Goal: Check status: Check status

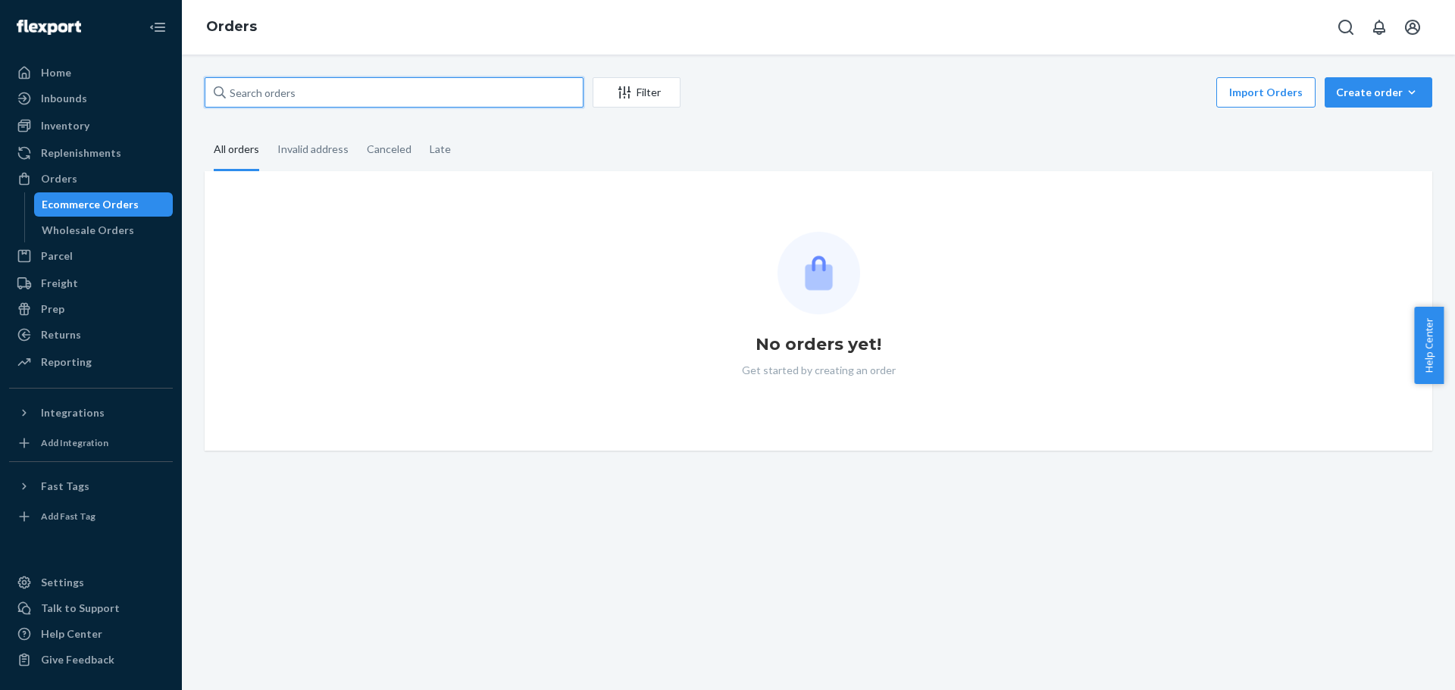
click at [333, 87] on input "text" at bounding box center [394, 92] width 379 height 30
paste input "114-2019486-3008243"
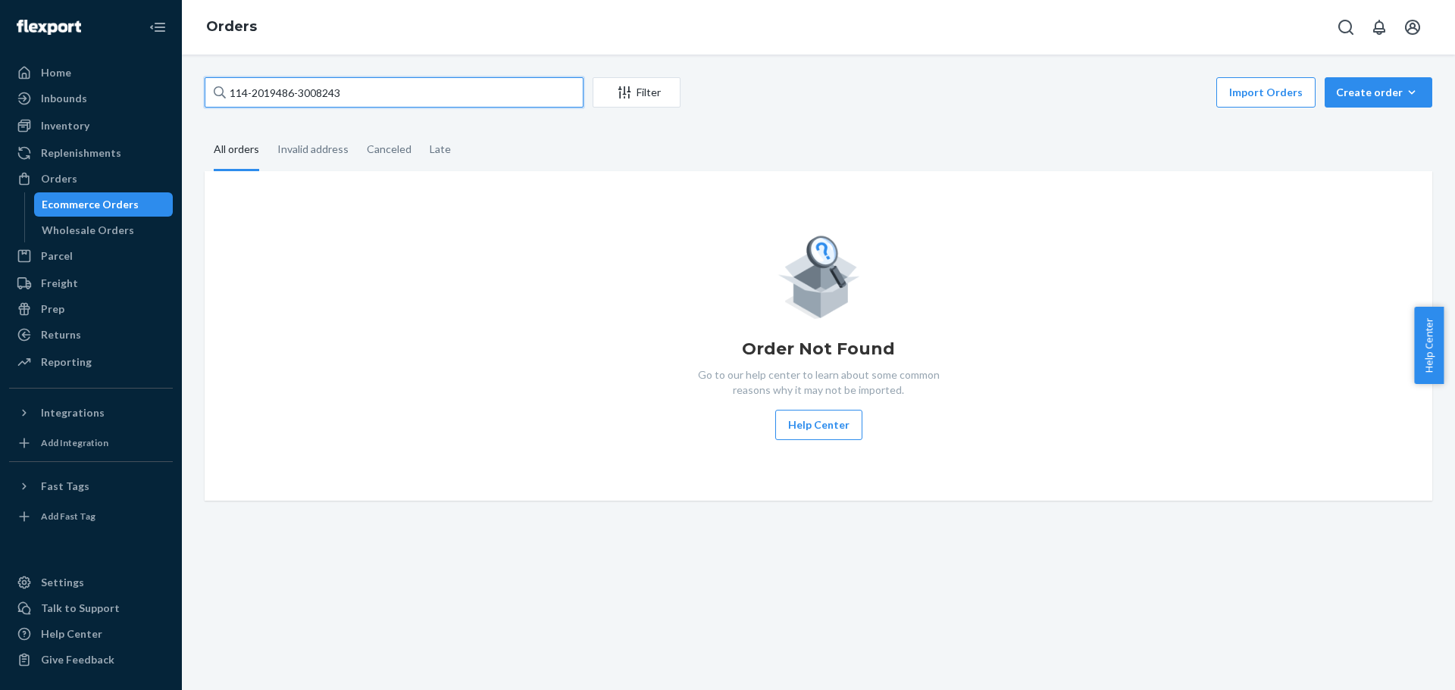
type input "114-2019486-3008243"
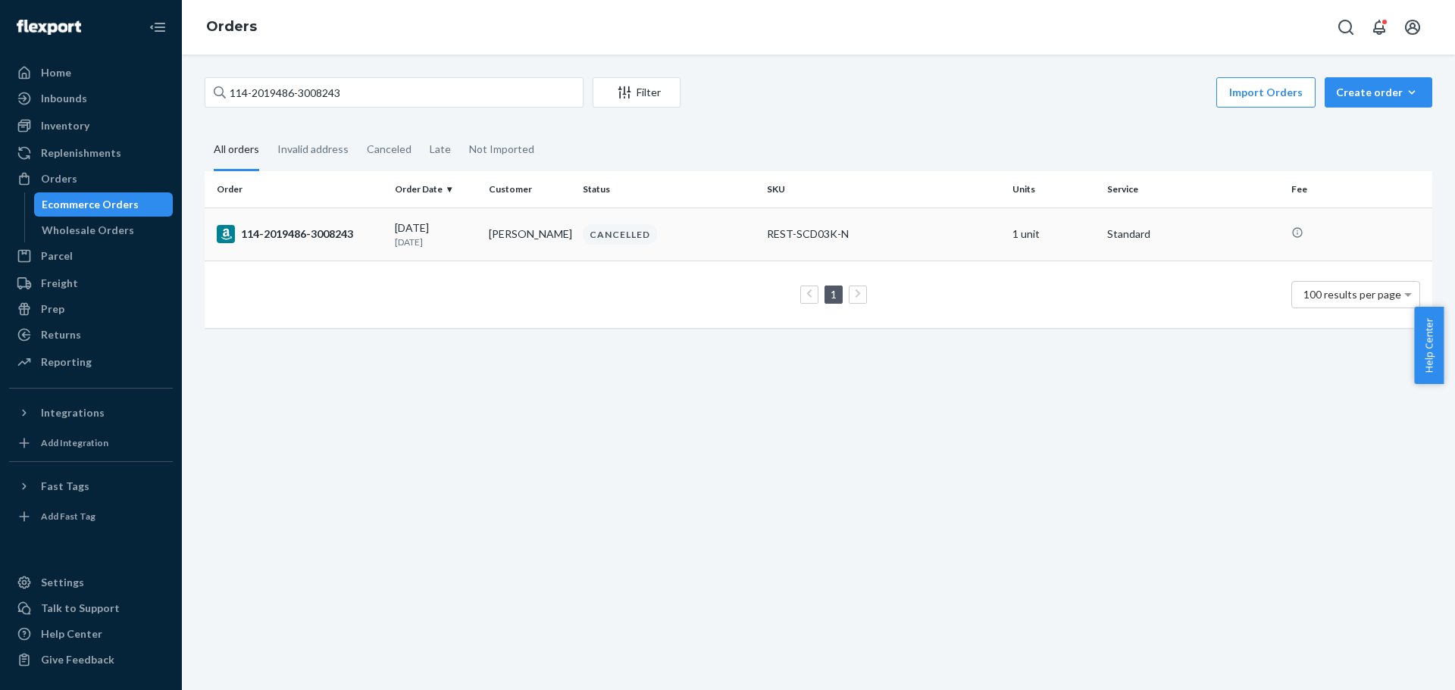
click at [337, 228] on div "114-2019486-3008243" at bounding box center [300, 234] width 166 height 18
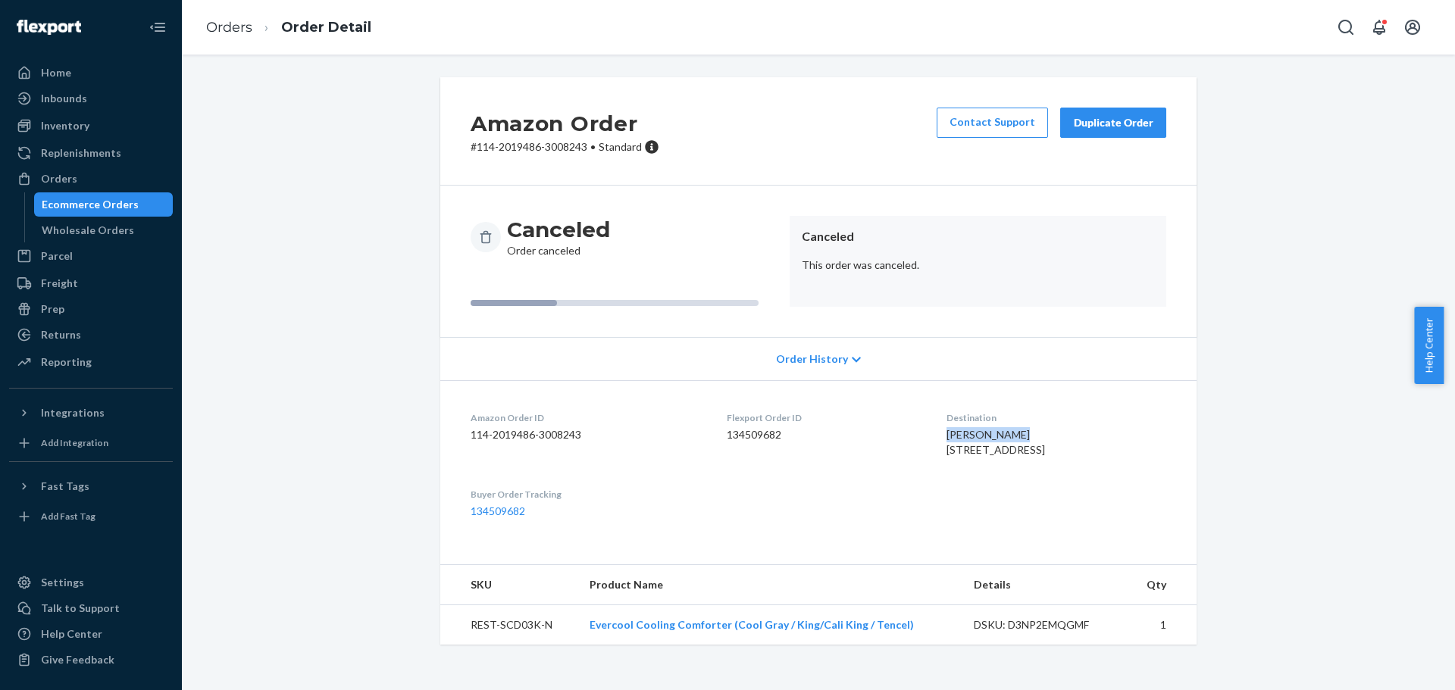
drag, startPoint x: 945, startPoint y: 432, endPoint x: 1057, endPoint y: 438, distance: 111.6
click at [1057, 438] on dl "Amazon Order ID 114-2019486-3008243 Flexport Order ID 134509682 Destination Yun…" at bounding box center [818, 464] width 756 height 169
copy span "[PERSON_NAME]"
click at [237, 27] on link "Orders" at bounding box center [229, 27] width 46 height 17
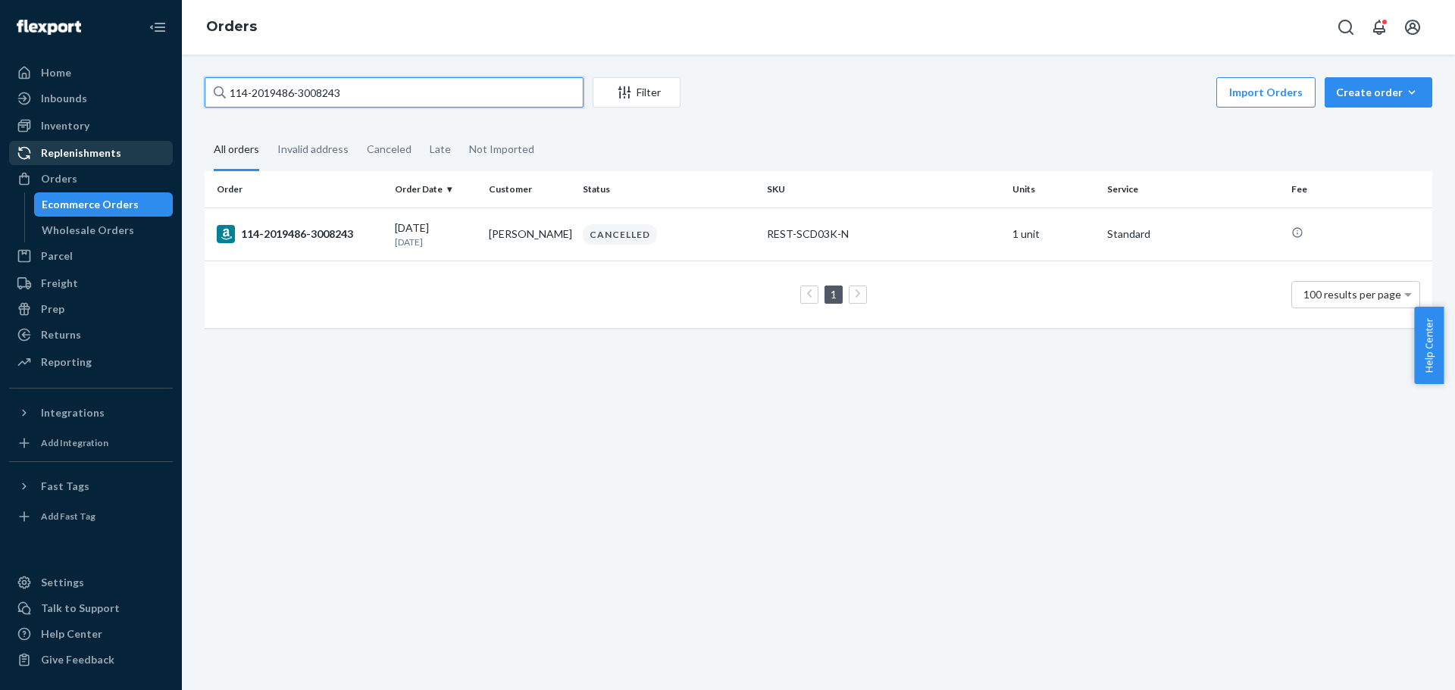
drag, startPoint x: 416, startPoint y: 94, endPoint x: 79, endPoint y: 164, distance: 344.4
click at [79, 164] on div "Home Inbounds Shipping Plans Problems Inventory Products Replenishments Orders …" at bounding box center [727, 345] width 1455 height 690
paste input "[PERSON_NAME]"
type input "[PERSON_NAME]"
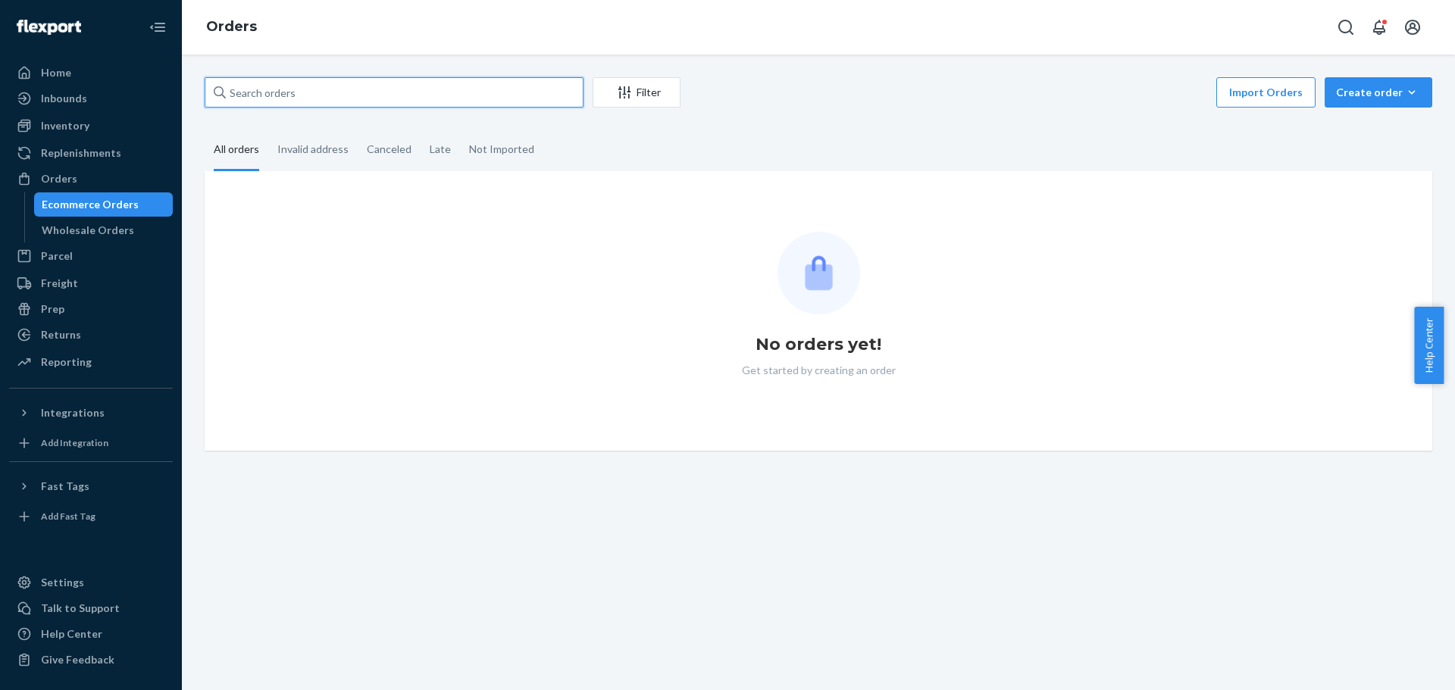
click at [470, 92] on input "text" at bounding box center [394, 92] width 379 height 30
paste input "[PERSON_NAME]"
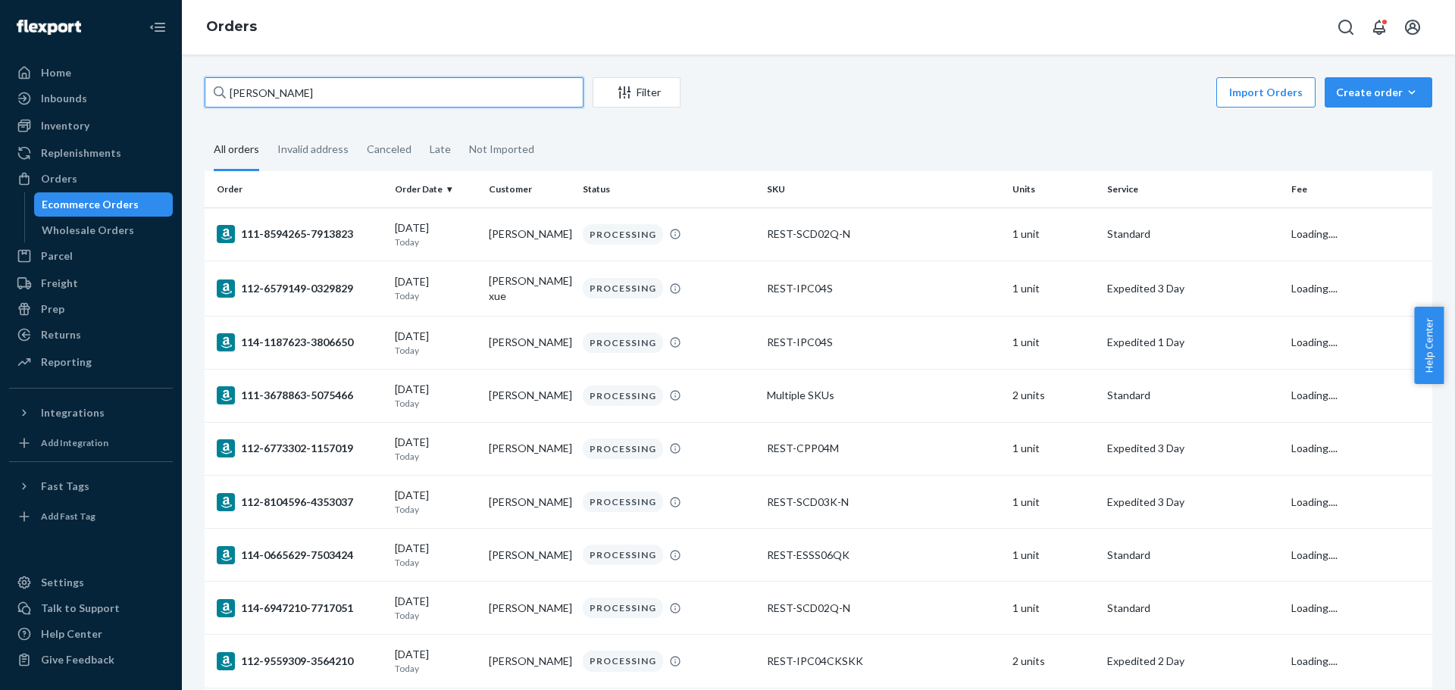
type input "[PERSON_NAME]"
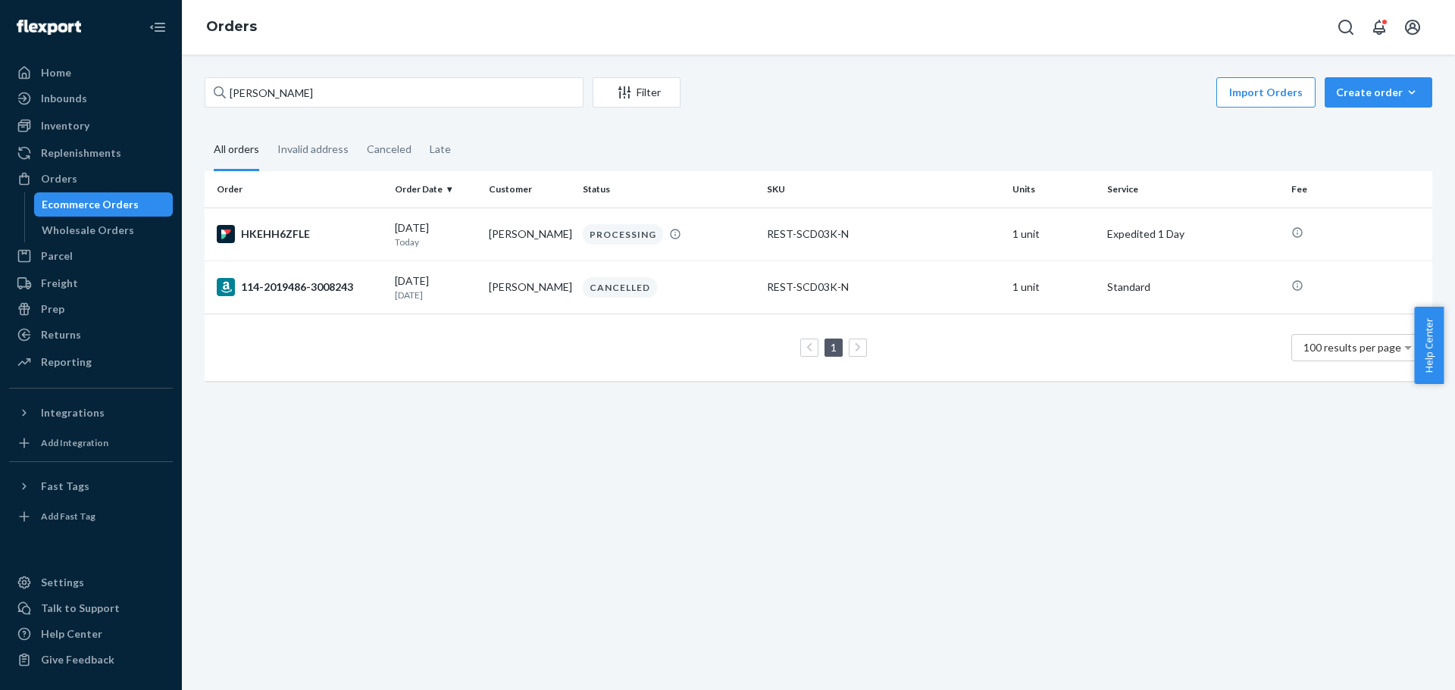
click at [365, 446] on div "Yunet Sanchez Filter Import Orders Create order Ecommerce order Removal order A…" at bounding box center [818, 373] width 1273 height 636
click at [289, 234] on div "HKEHH6ZFLE" at bounding box center [300, 234] width 166 height 18
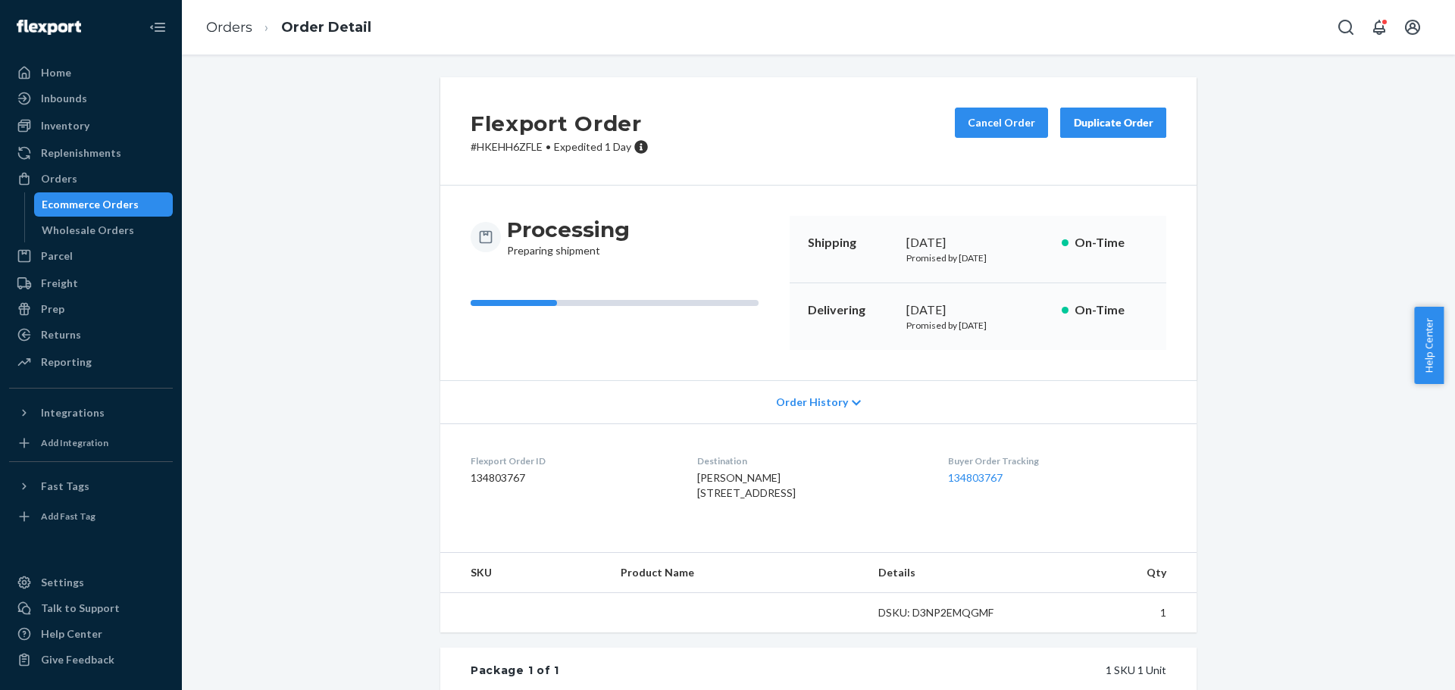
drag, startPoint x: 1300, startPoint y: 216, endPoint x: 1263, endPoint y: 246, distance: 46.9
click at [1299, 216] on div "Flexport Order # HKEHH6ZFLE • Expedited 1 Day Cancel Order Duplicate Order Proc…" at bounding box center [818, 502] width 1251 height 850
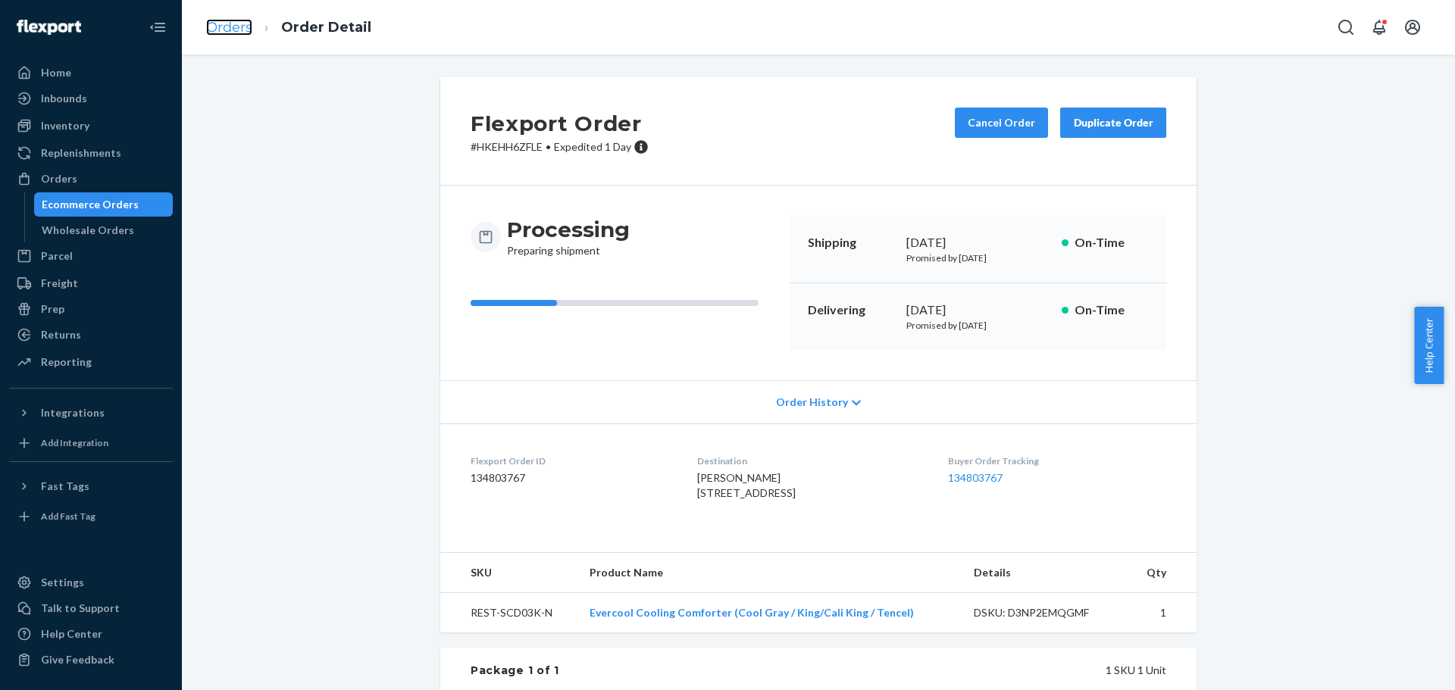
click at [231, 27] on link "Orders" at bounding box center [229, 27] width 46 height 17
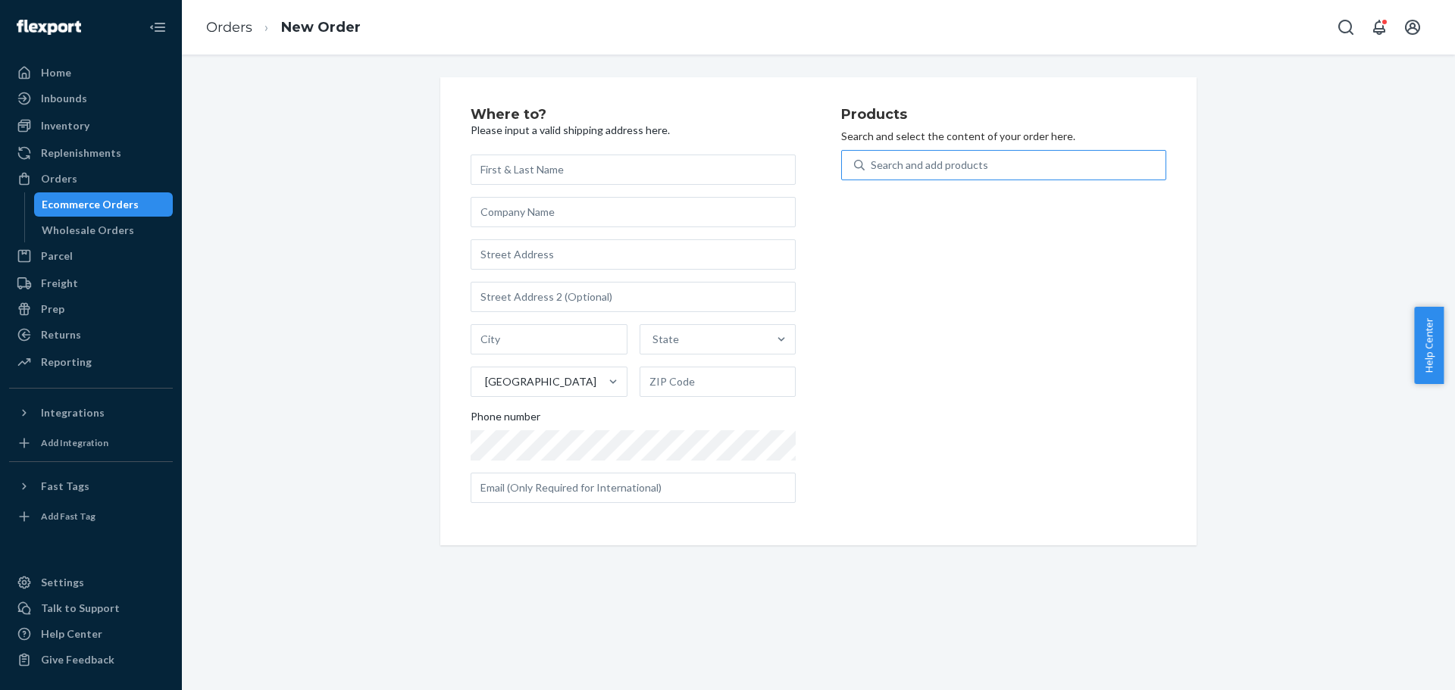
paste input "ISS06K"
click at [1051, 171] on div "Search and add products ISS06K" at bounding box center [1015, 165] width 301 height 27
click at [872, 171] on input "ISS06K" at bounding box center [872, 165] width 2 height 15
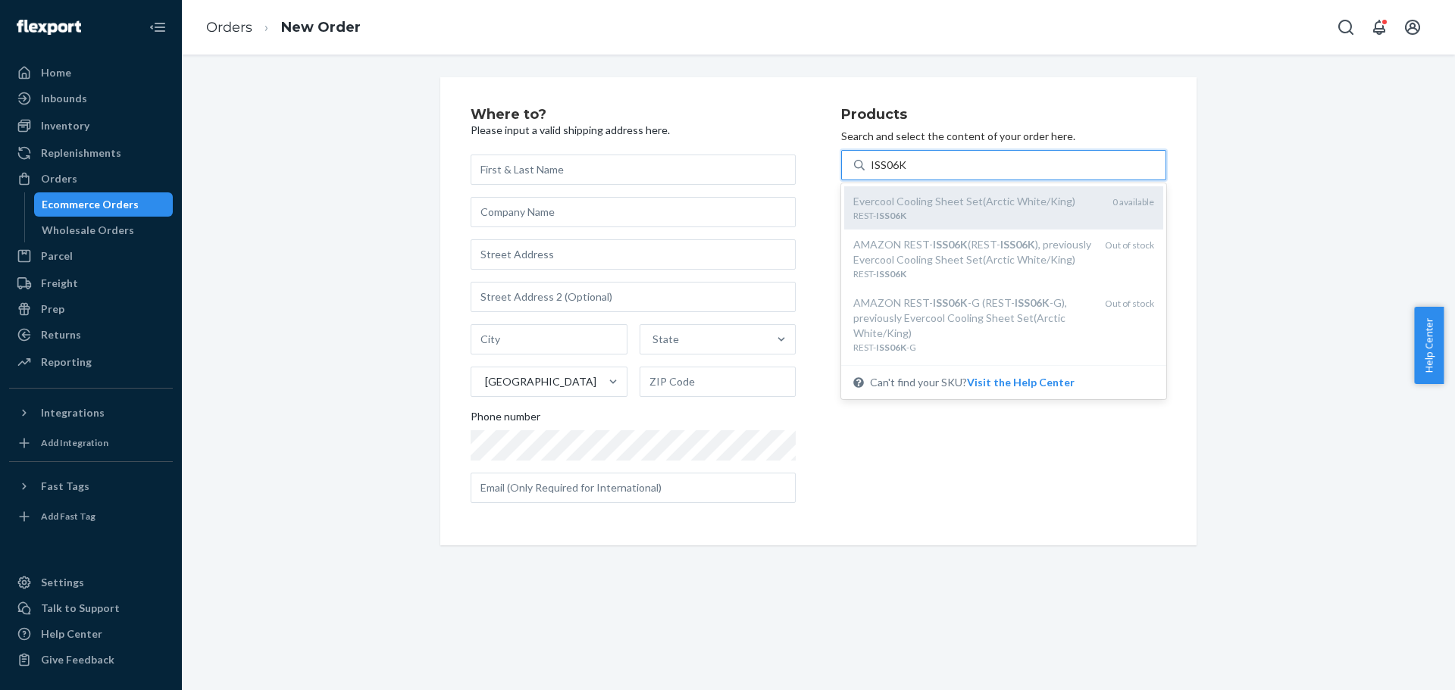
click at [1026, 200] on div "Evercool Cooling Sheet Set(Arctic White/King)" at bounding box center [976, 201] width 247 height 15
click at [906, 173] on input "ISS06K" at bounding box center [889, 165] width 36 height 15
type input "ISS06K"
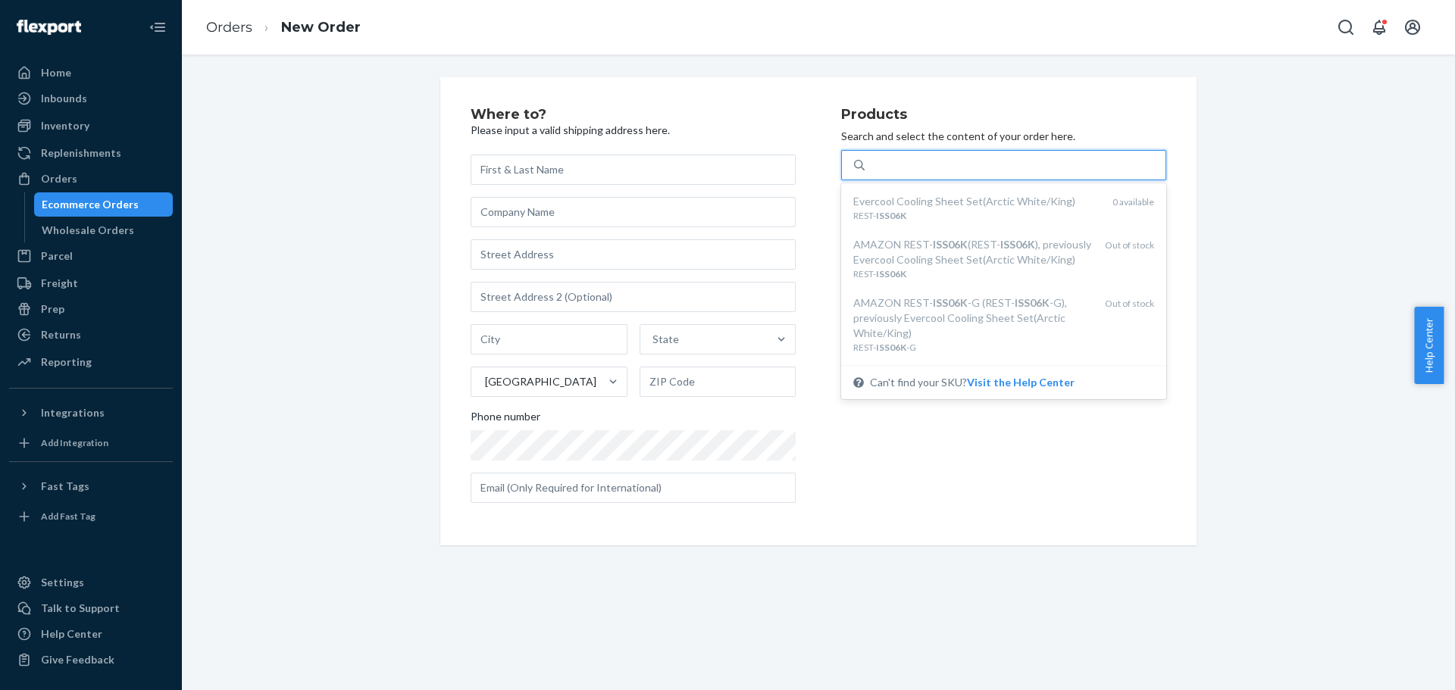
click at [303, 320] on div "Where to? Please input a valid shipping address here. State United States Phone…" at bounding box center [818, 311] width 1251 height 468
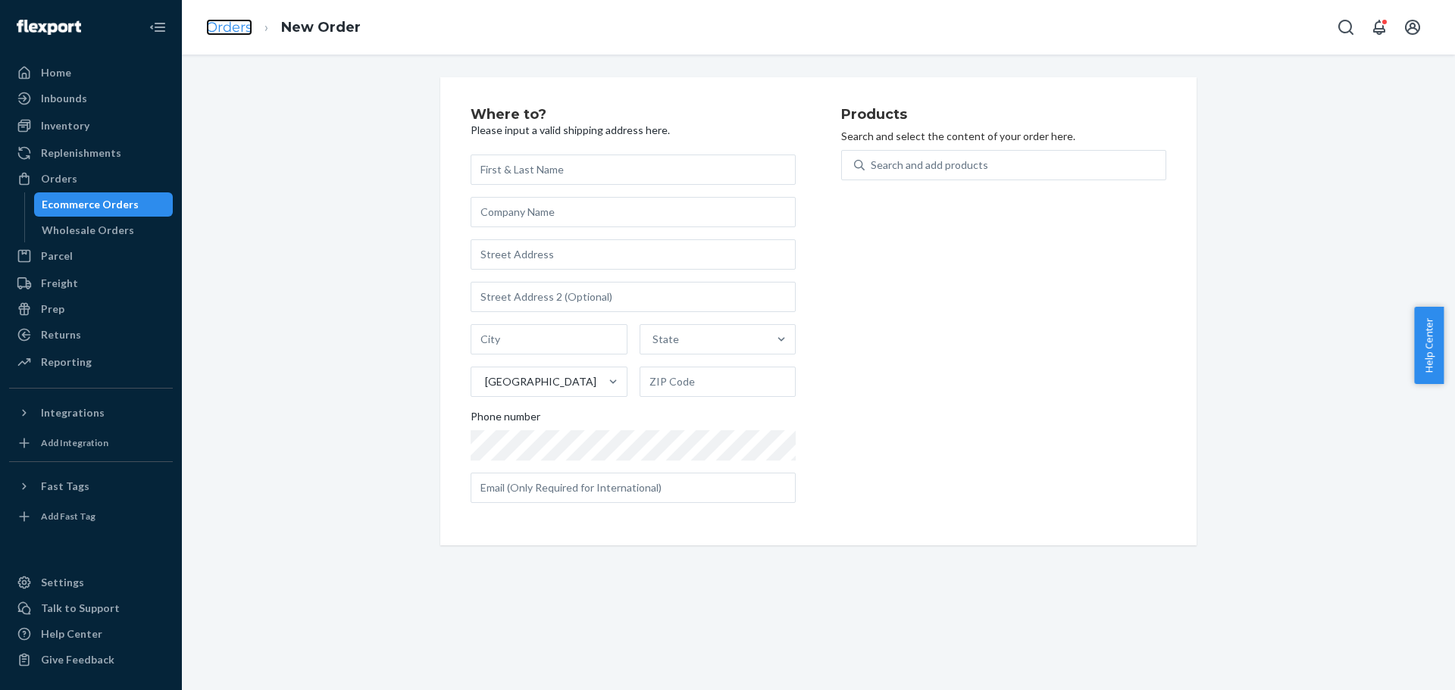
click at [235, 30] on link "Orders" at bounding box center [229, 27] width 46 height 17
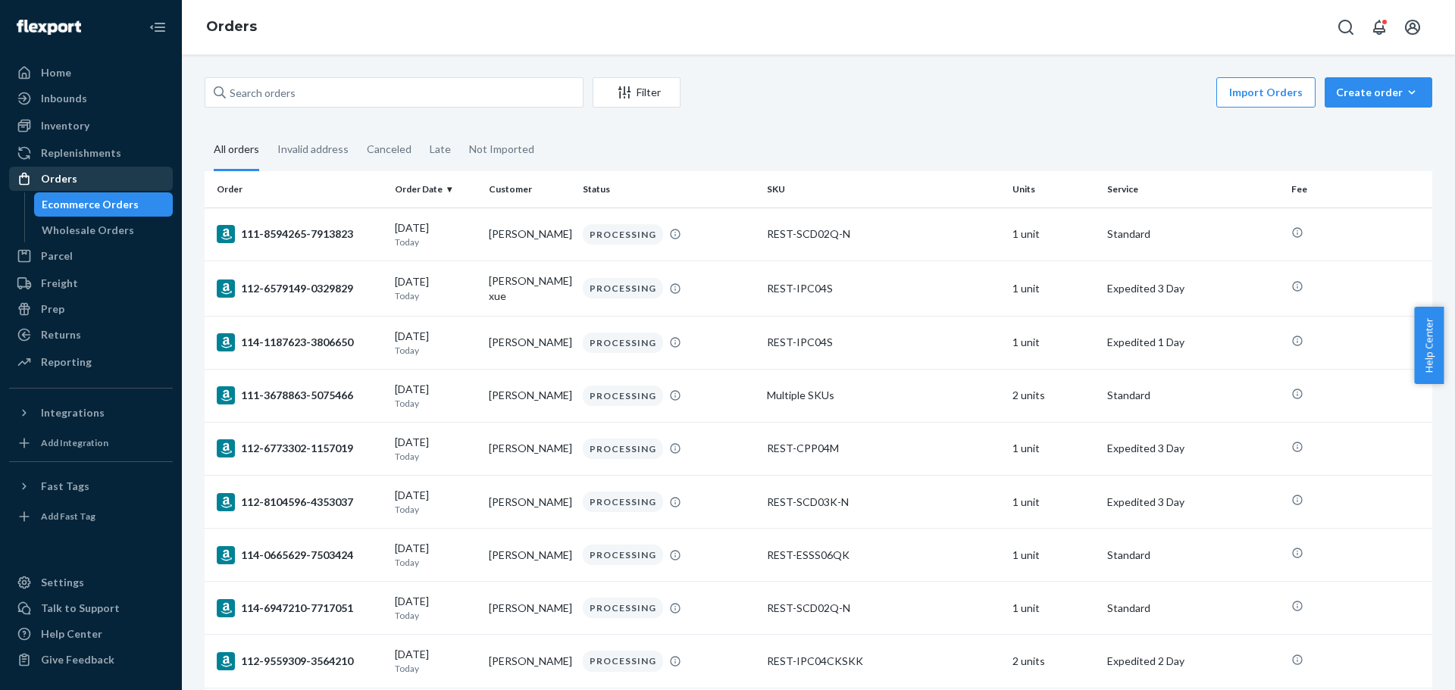
click at [66, 174] on div "Orders" at bounding box center [59, 178] width 36 height 15
click at [61, 179] on div "Orders" at bounding box center [59, 178] width 36 height 15
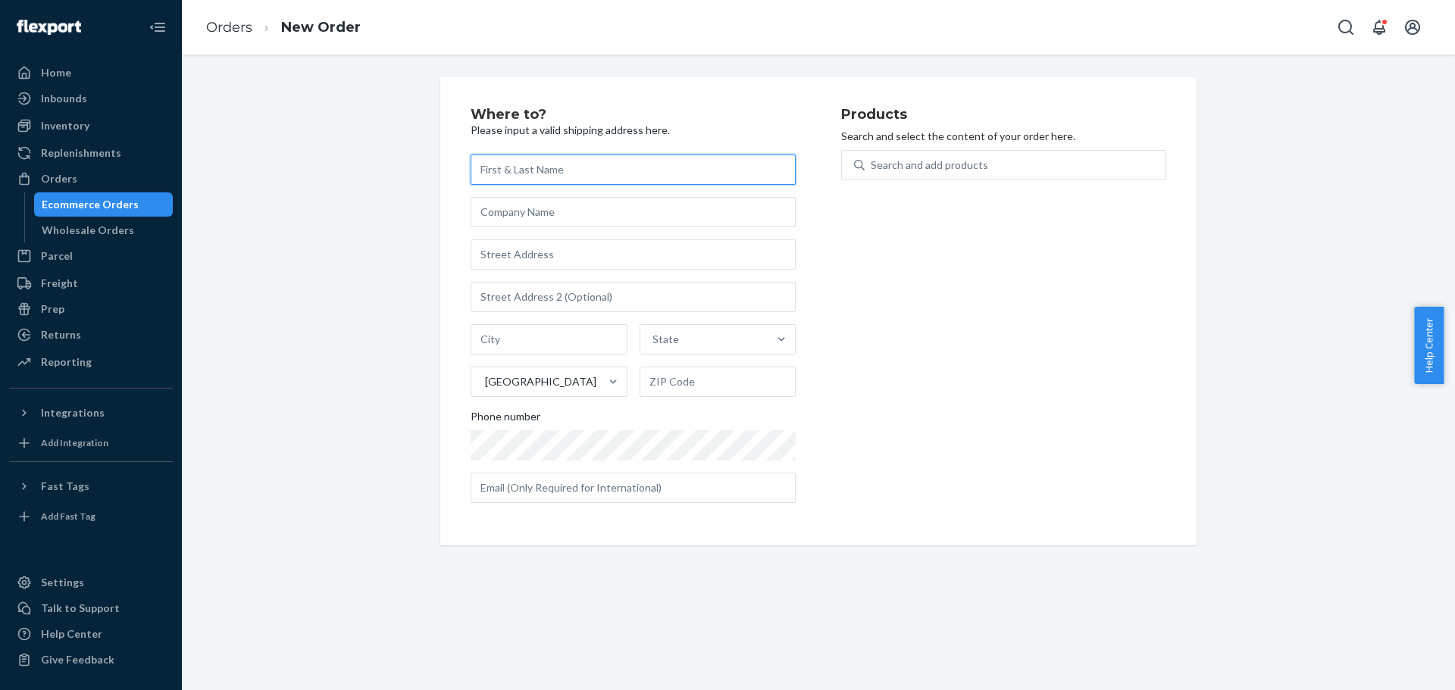
click at [692, 175] on input "text" at bounding box center [633, 170] width 325 height 30
click at [935, 155] on div "Search and add products" at bounding box center [1015, 165] width 301 height 27
click at [872, 158] on input "0 results available. Use Up and Down to choose options, press Enter to select t…" at bounding box center [872, 165] width 2 height 15
paste input "REST-ESSS06K"
type input "REST-ESSS06K"
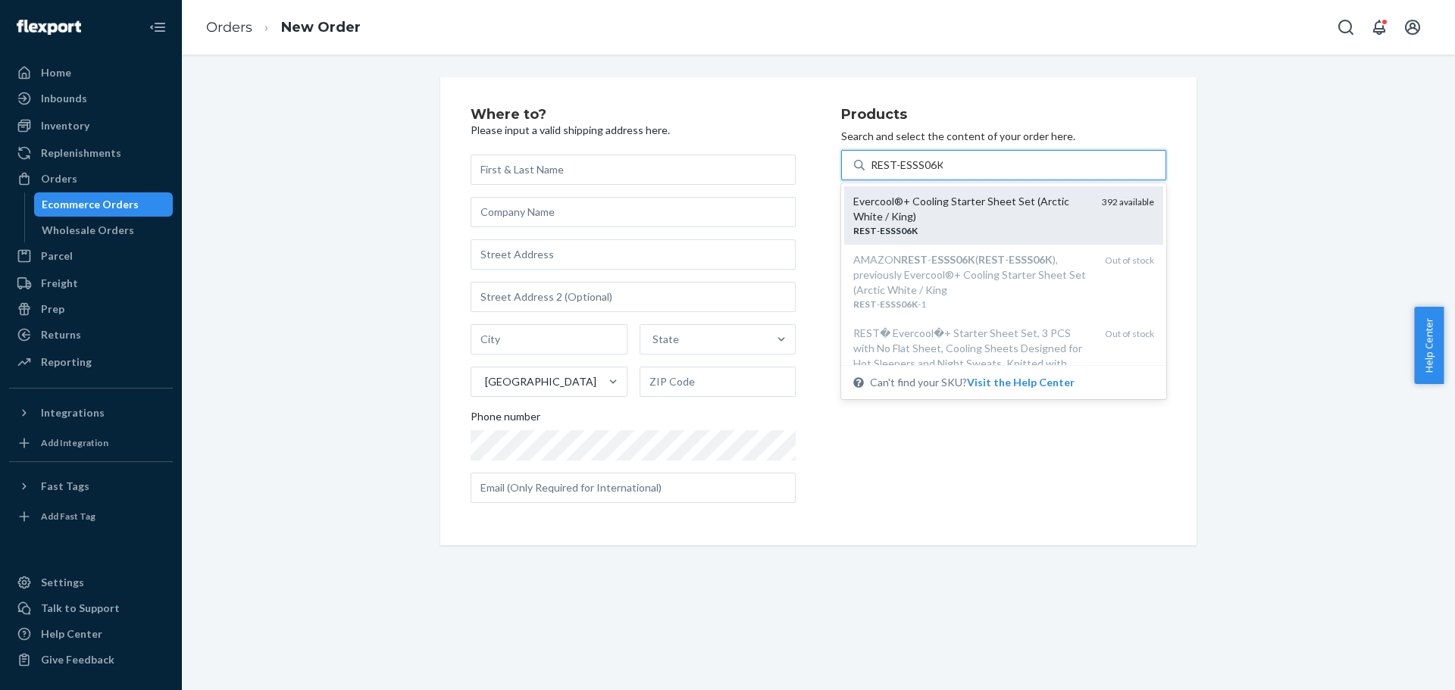
click at [997, 218] on div "Evercool®+ Cooling Starter Sheet Set (Arctic White / King)" at bounding box center [971, 209] width 236 height 30
click at [943, 173] on input "REST-ESSS06K" at bounding box center [907, 165] width 72 height 15
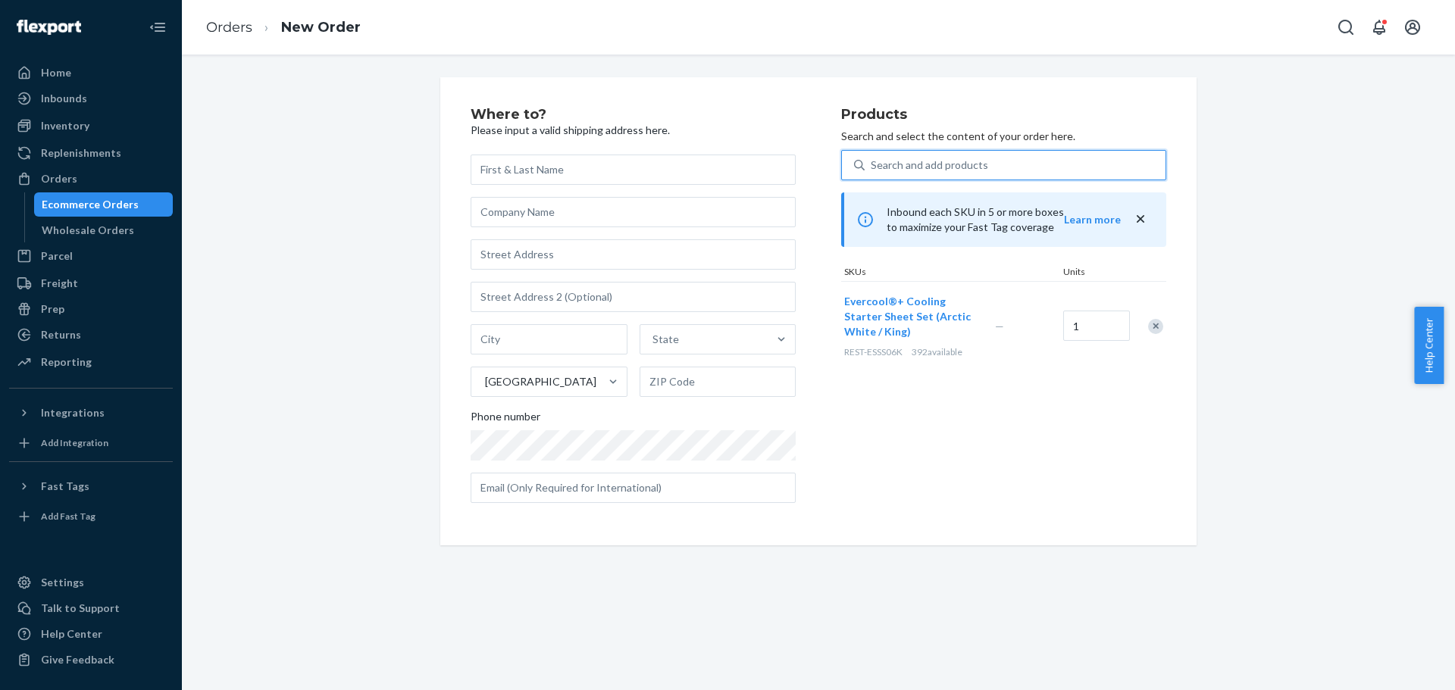
click at [985, 164] on div "Search and add products" at bounding box center [1015, 165] width 301 height 27
click at [872, 164] on input "0 results available. Select is focused ,type to refine list, press Down to open…" at bounding box center [872, 165] width 2 height 15
paste input "REST-ITS06CKK"
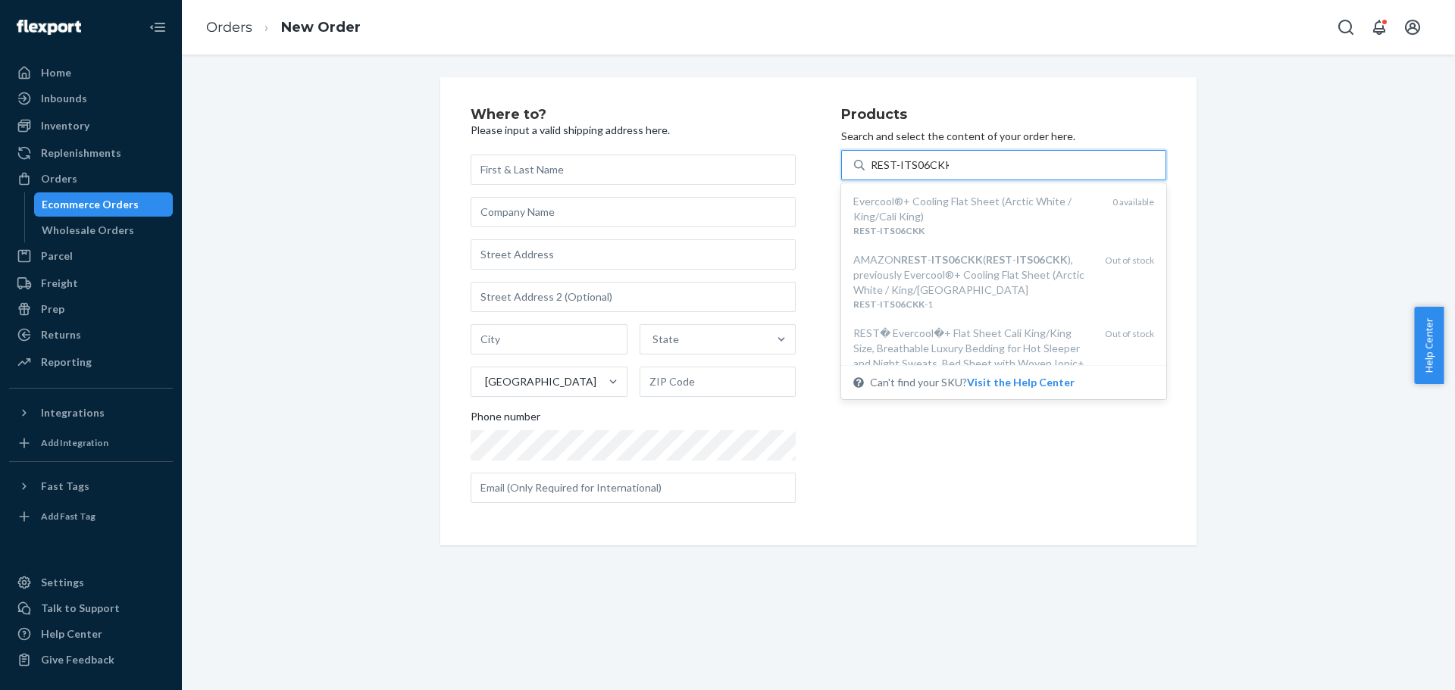
type input "REST-ITS06CKK"
drag, startPoint x: 906, startPoint y: 495, endPoint x: 423, endPoint y: 62, distance: 649.0
click at [898, 495] on div "Products Search and select the content of your order here. option undefined foc…" at bounding box center [1003, 312] width 325 height 408
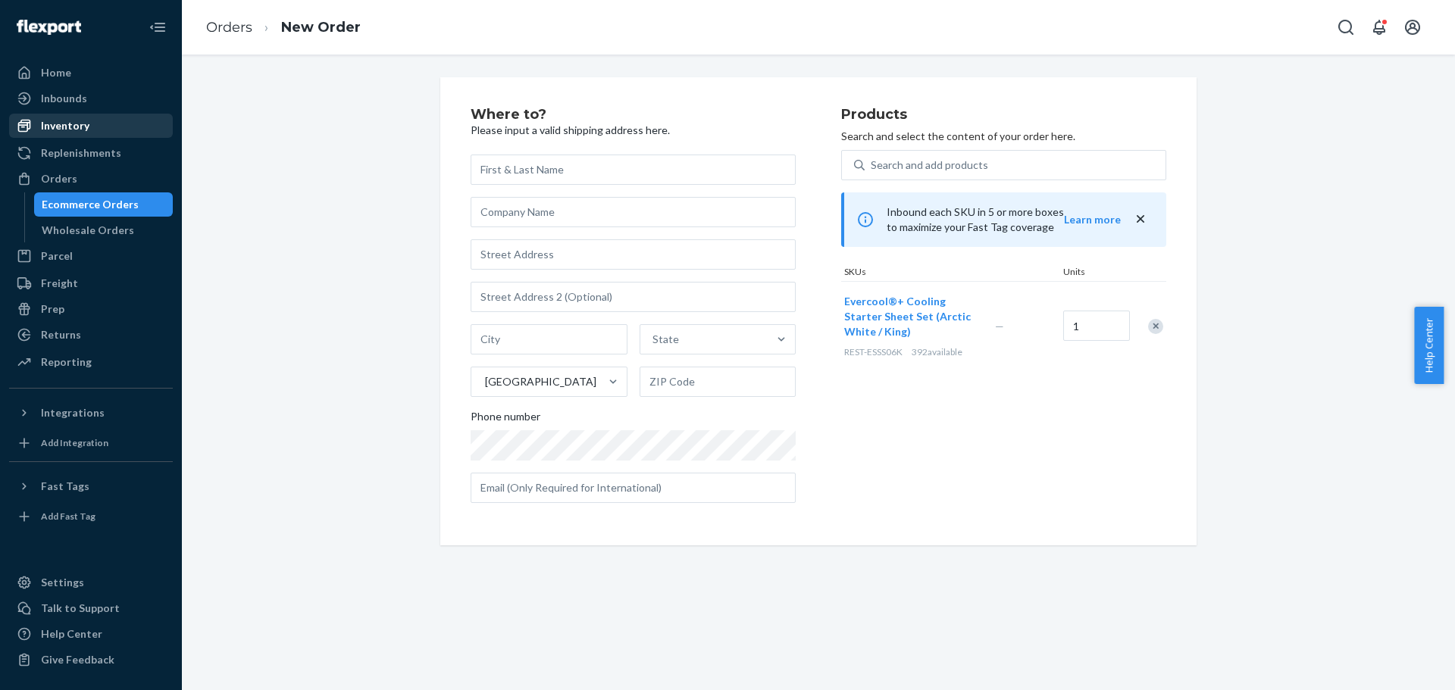
click at [92, 127] on div "Inventory" at bounding box center [91, 125] width 161 height 21
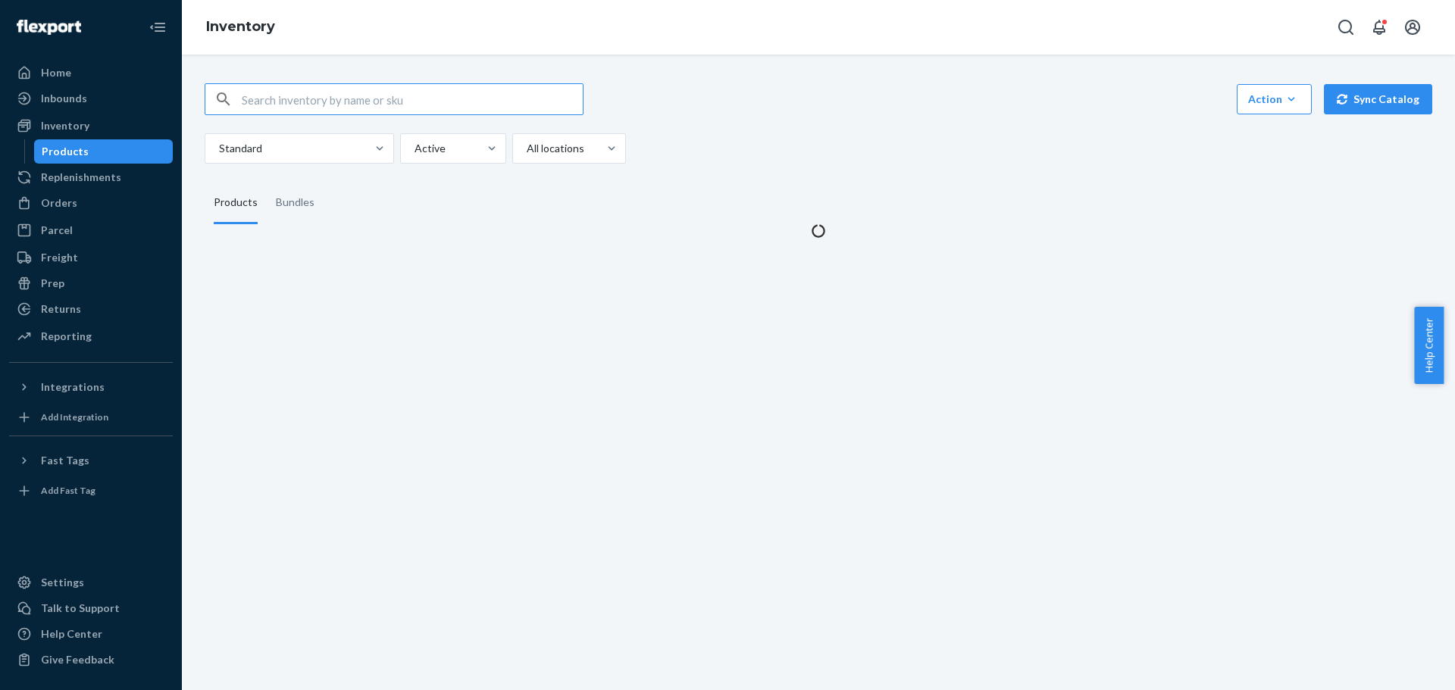
click at [294, 104] on input "text" at bounding box center [412, 99] width 341 height 30
type input "REST-ITS06CKK"
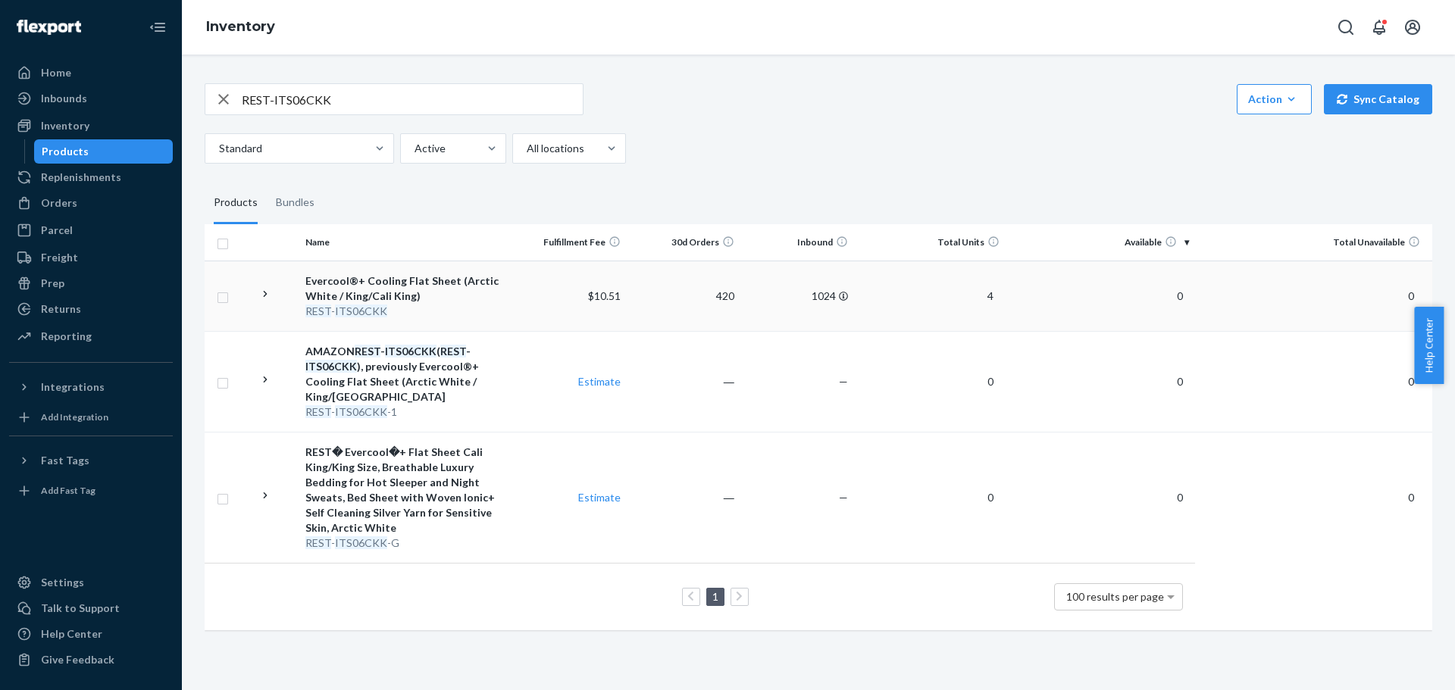
click at [268, 298] on icon at bounding box center [265, 294] width 14 height 14
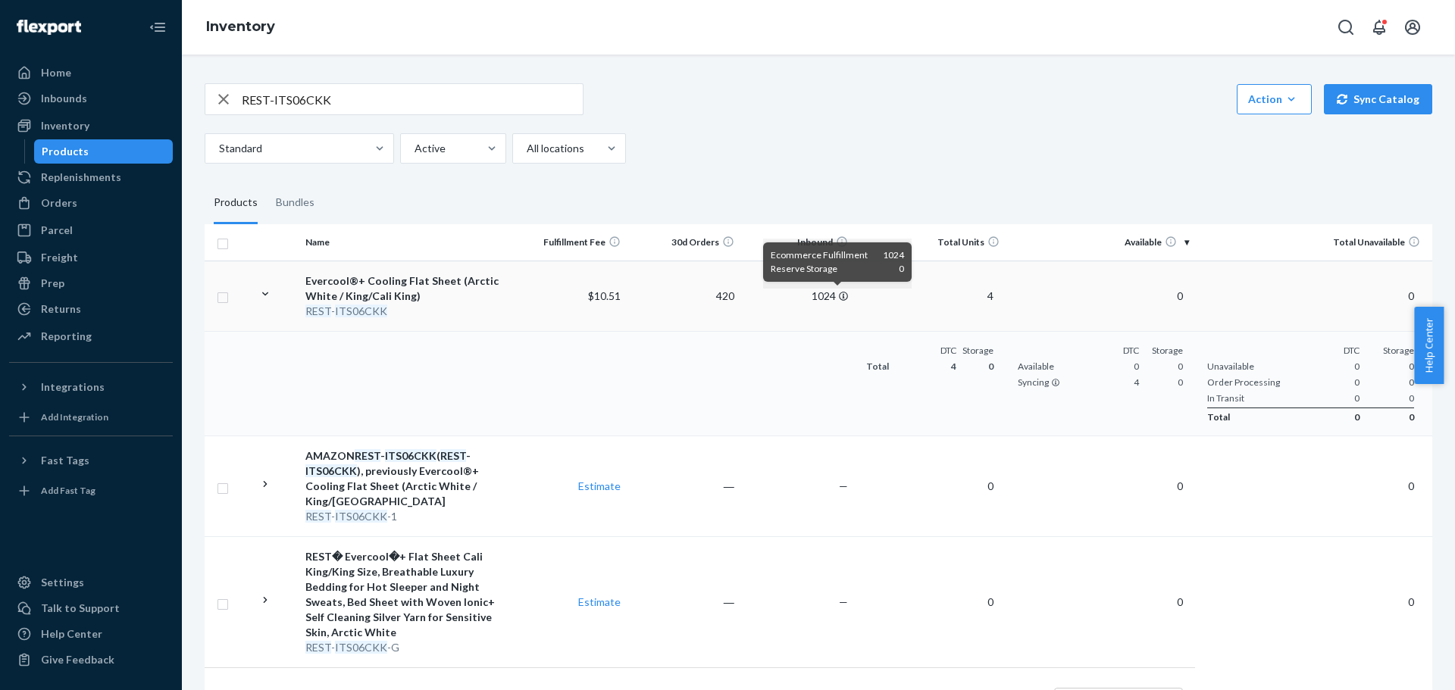
click at [842, 293] on td "1024" at bounding box center [798, 296] width 114 height 70
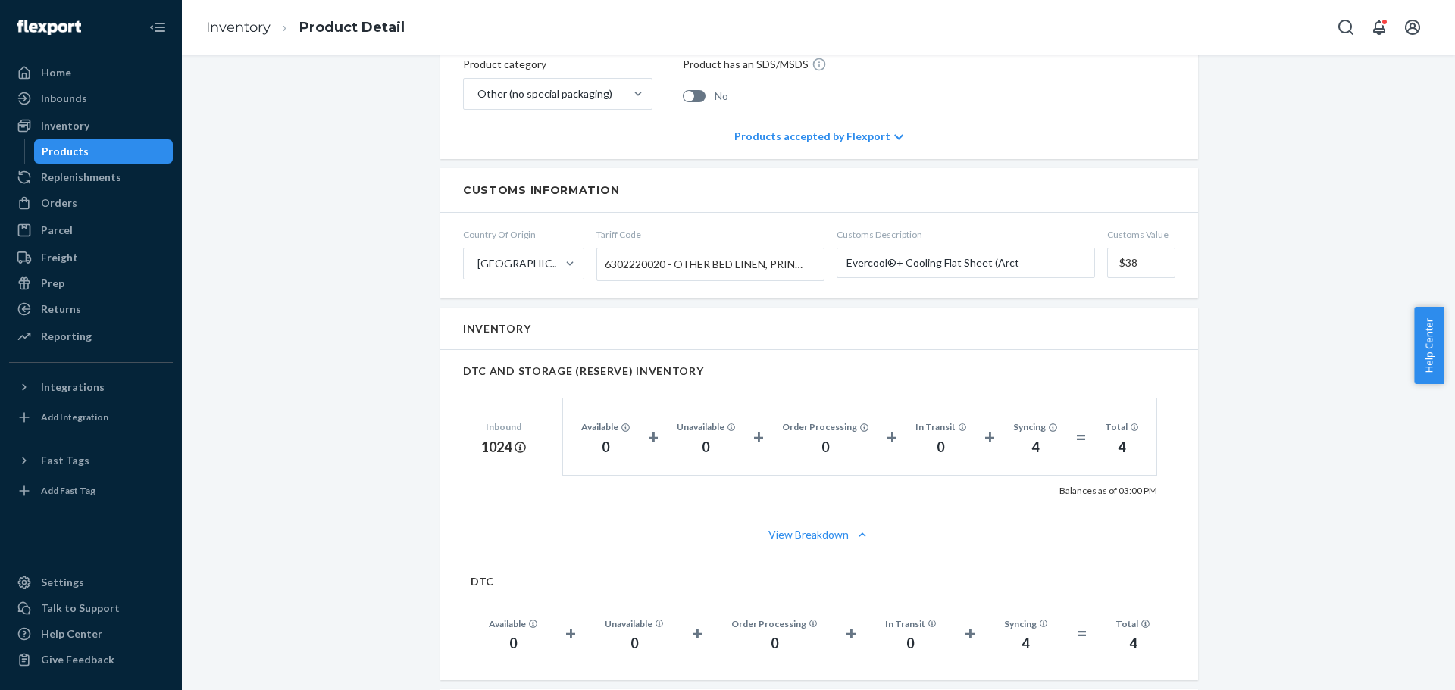
scroll to position [707, 0]
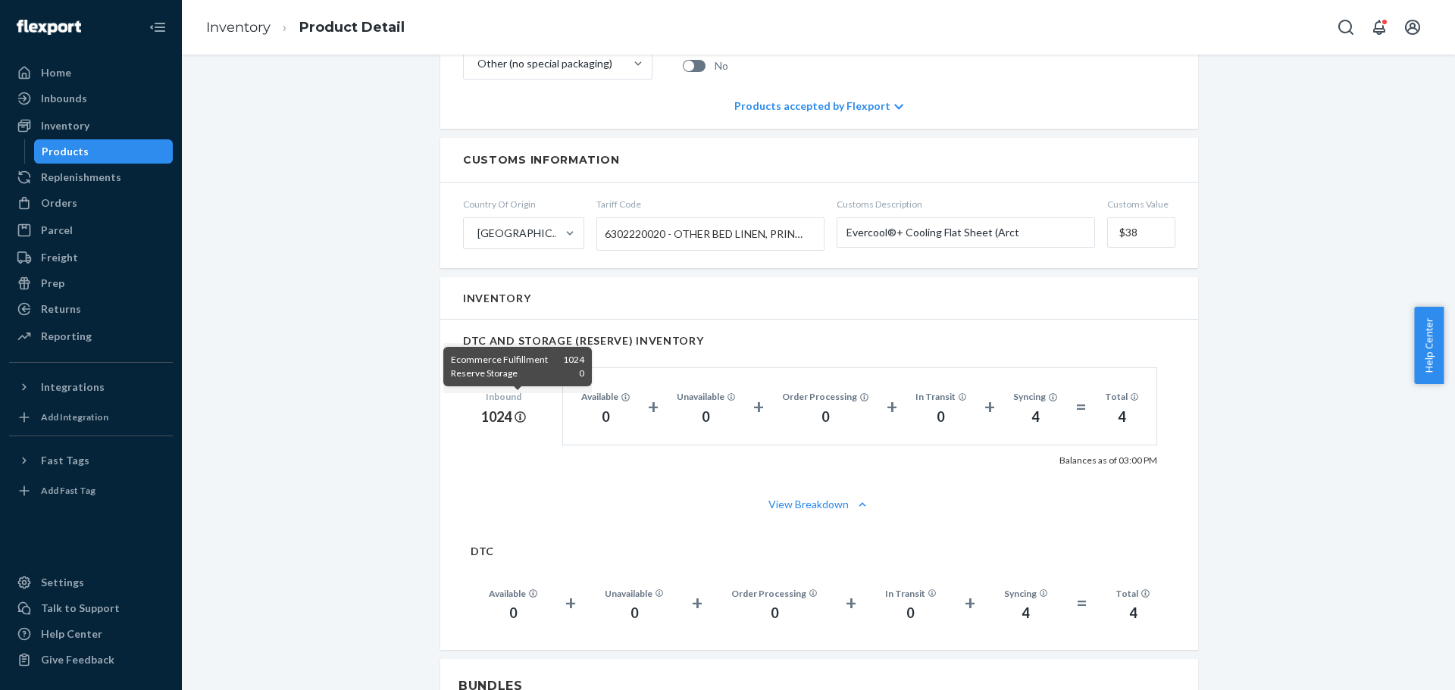
click at [517, 412] on icon at bounding box center [520, 417] width 11 height 11
click at [358, 405] on div "Evercool®+ Cooling Flat Sheet (Arctic White / King/Cali King) Actions Hide Requ…" at bounding box center [818, 391] width 1251 height 2043
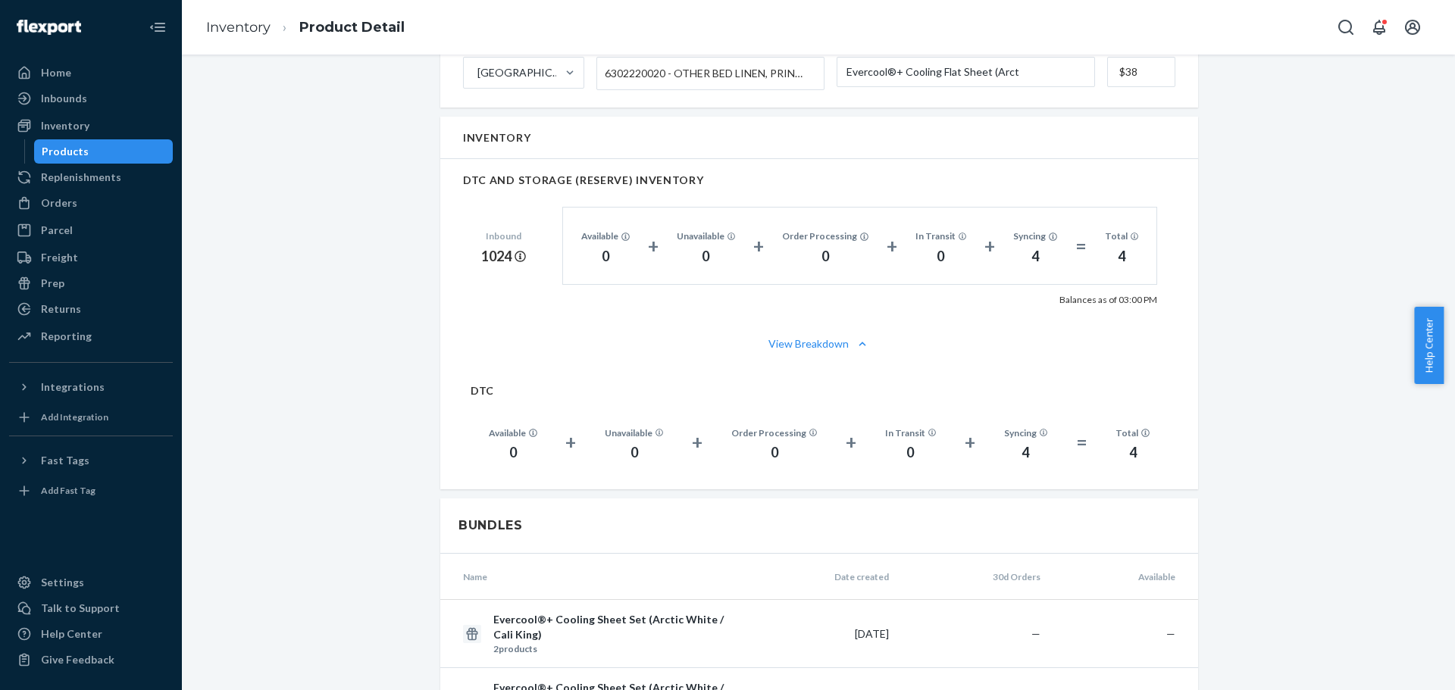
scroll to position [1061, 0]
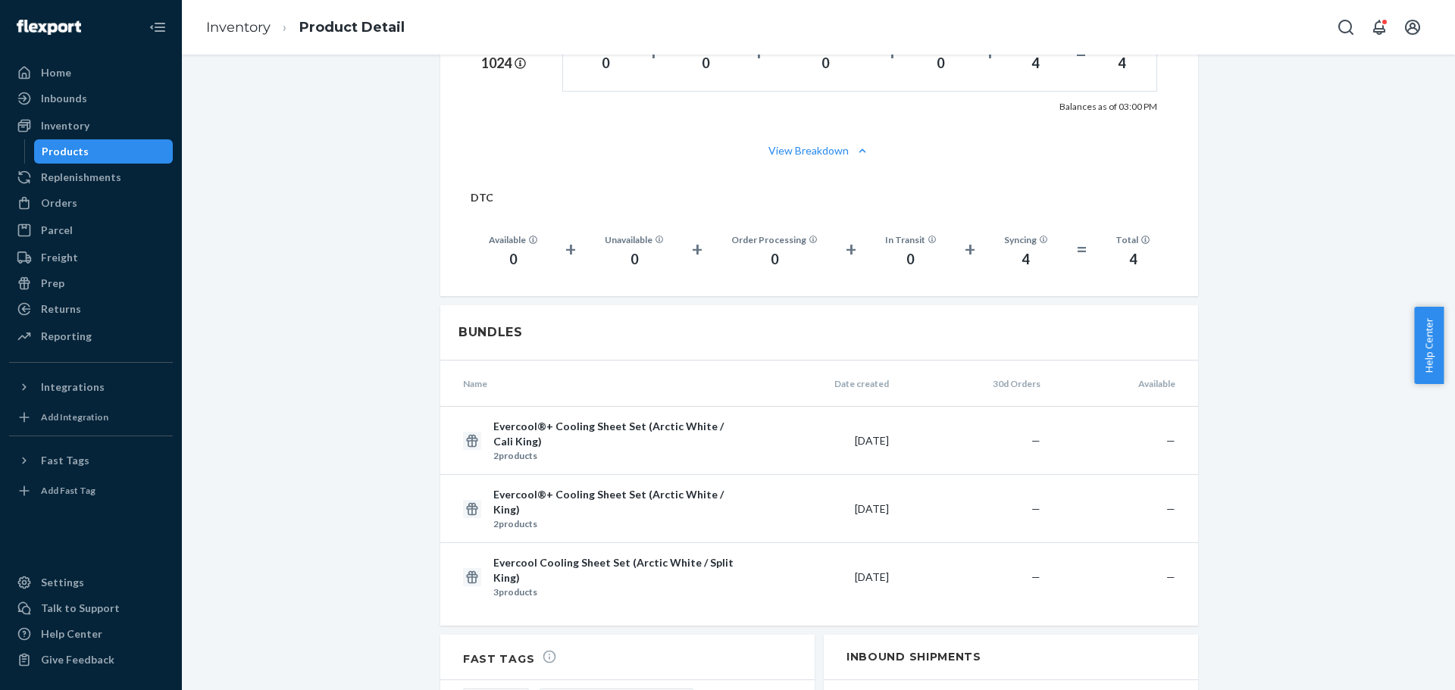
click at [353, 429] on div "Evercool®+ Cooling Flat Sheet (Arctic White / King/Cali King) Actions Hide Requ…" at bounding box center [818, 37] width 1251 height 2043
click at [355, 412] on div "Evercool®+ Cooling Flat Sheet (Arctic White / King/Cali King) Actions Hide Requ…" at bounding box center [818, 37] width 1251 height 2043
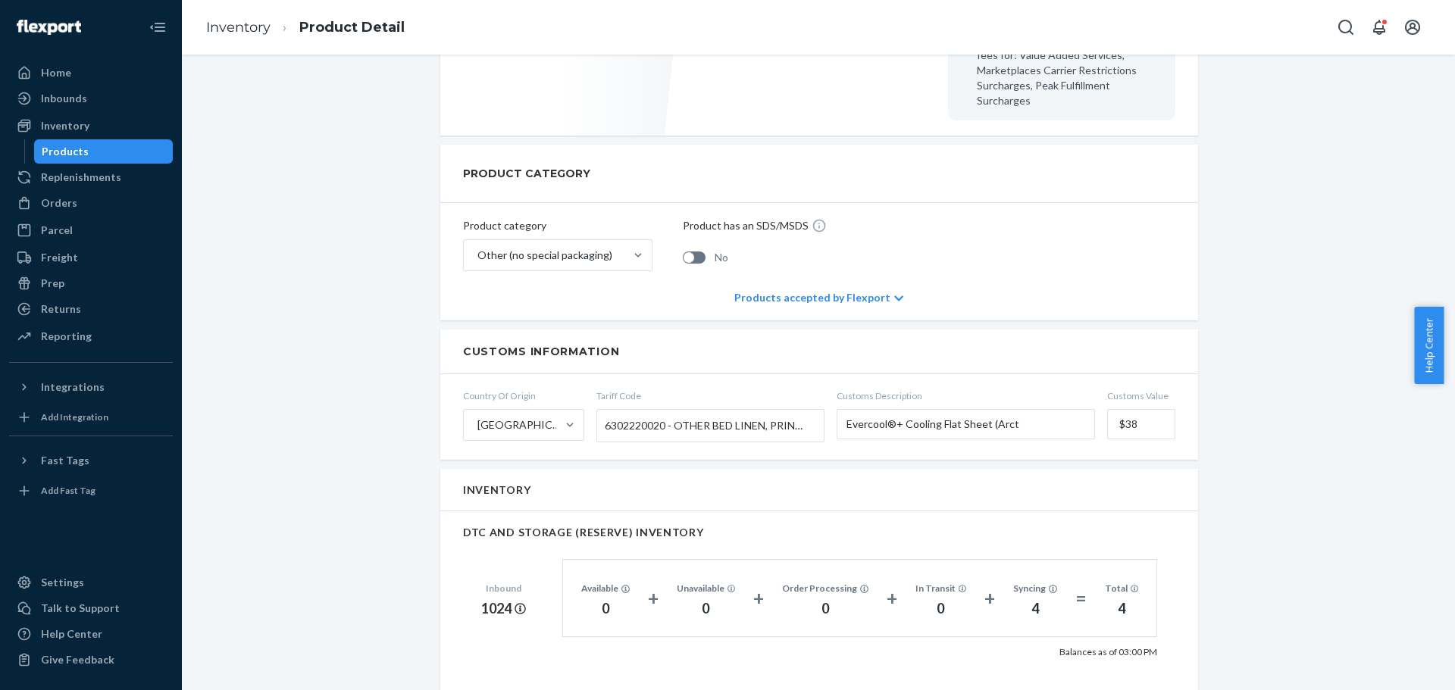
scroll to position [0, 0]
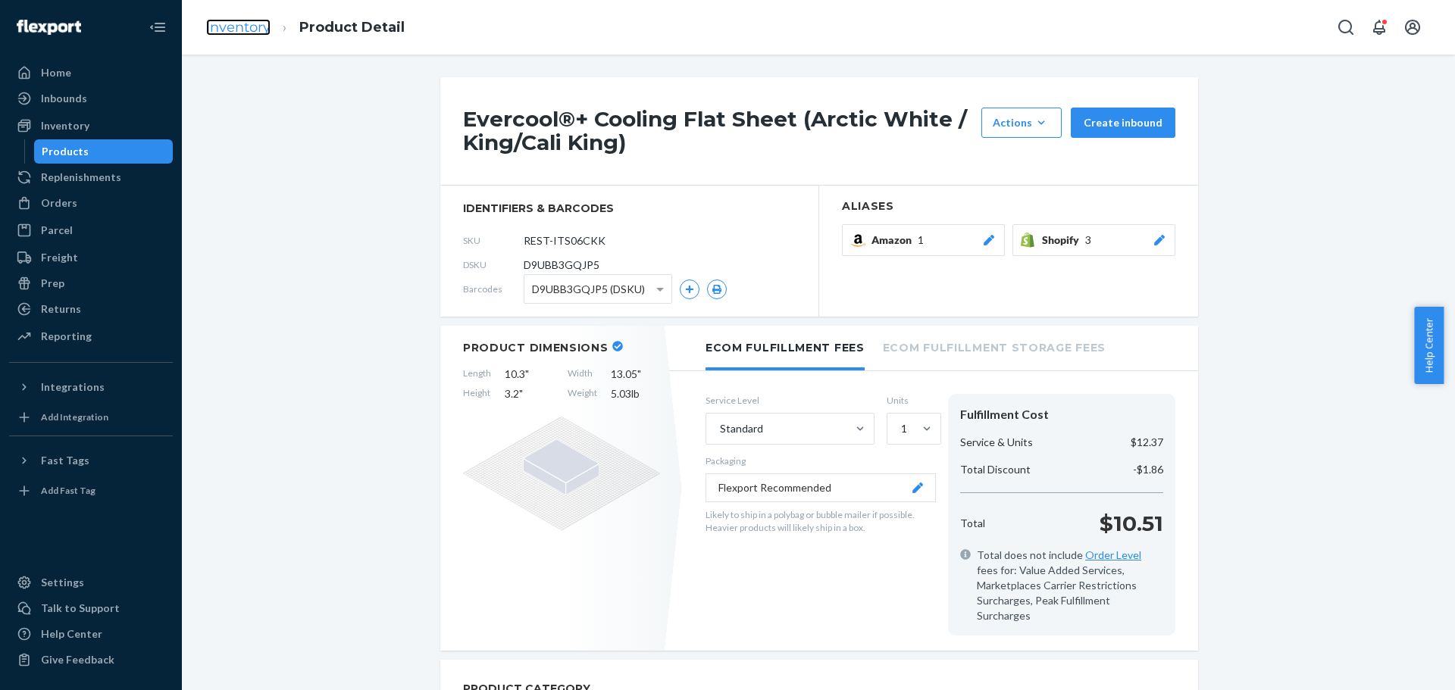
click at [248, 21] on link "Inventory" at bounding box center [238, 27] width 64 height 17
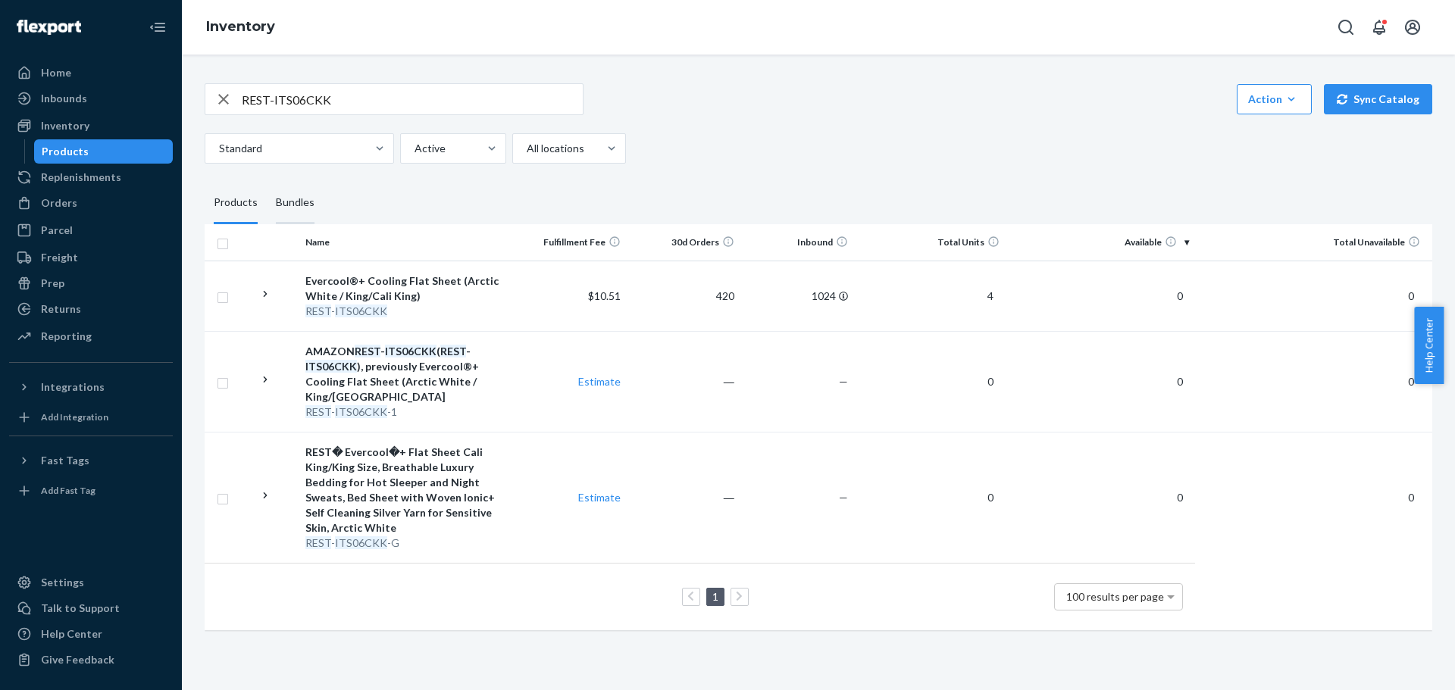
click at [284, 196] on div "Bundles" at bounding box center [295, 203] width 39 height 42
click at [267, 182] on input "Bundles" at bounding box center [267, 182] width 0 height 0
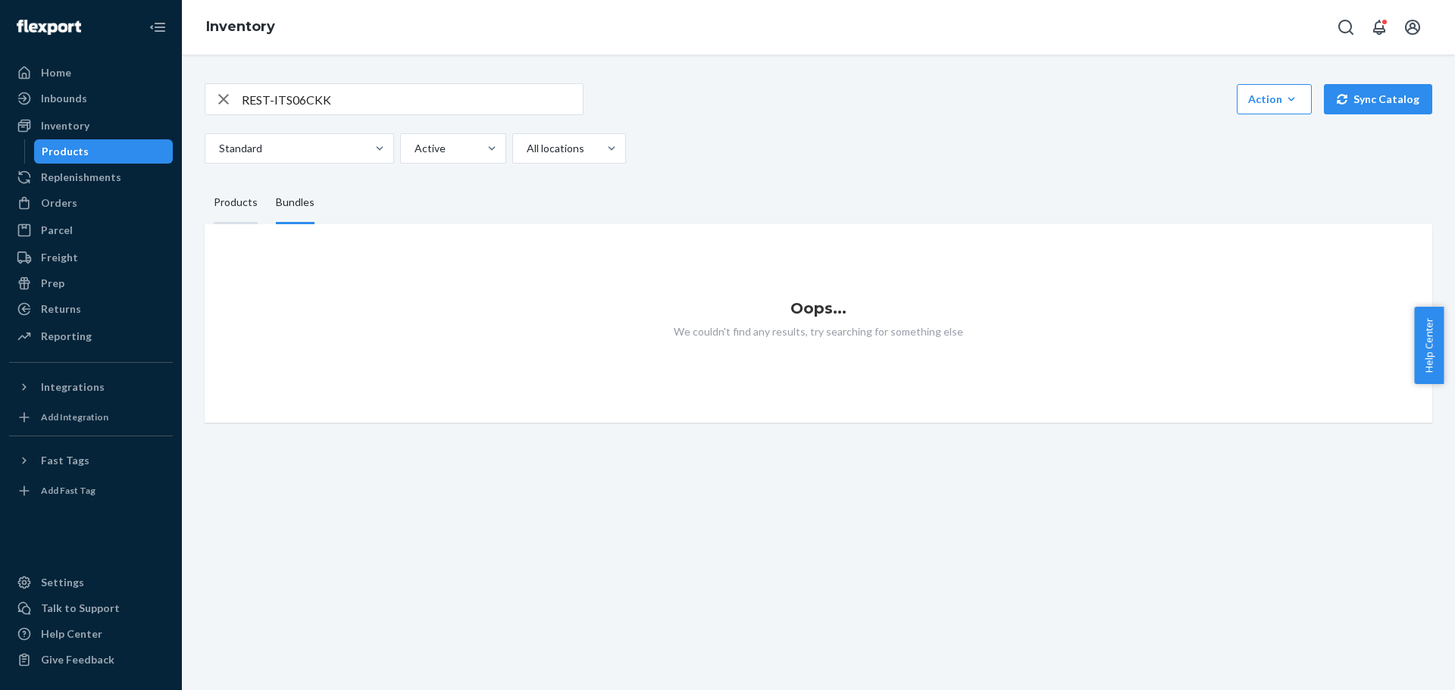
click at [235, 197] on div "Products" at bounding box center [236, 203] width 44 height 42
click at [205, 182] on input "Products" at bounding box center [205, 182] width 0 height 0
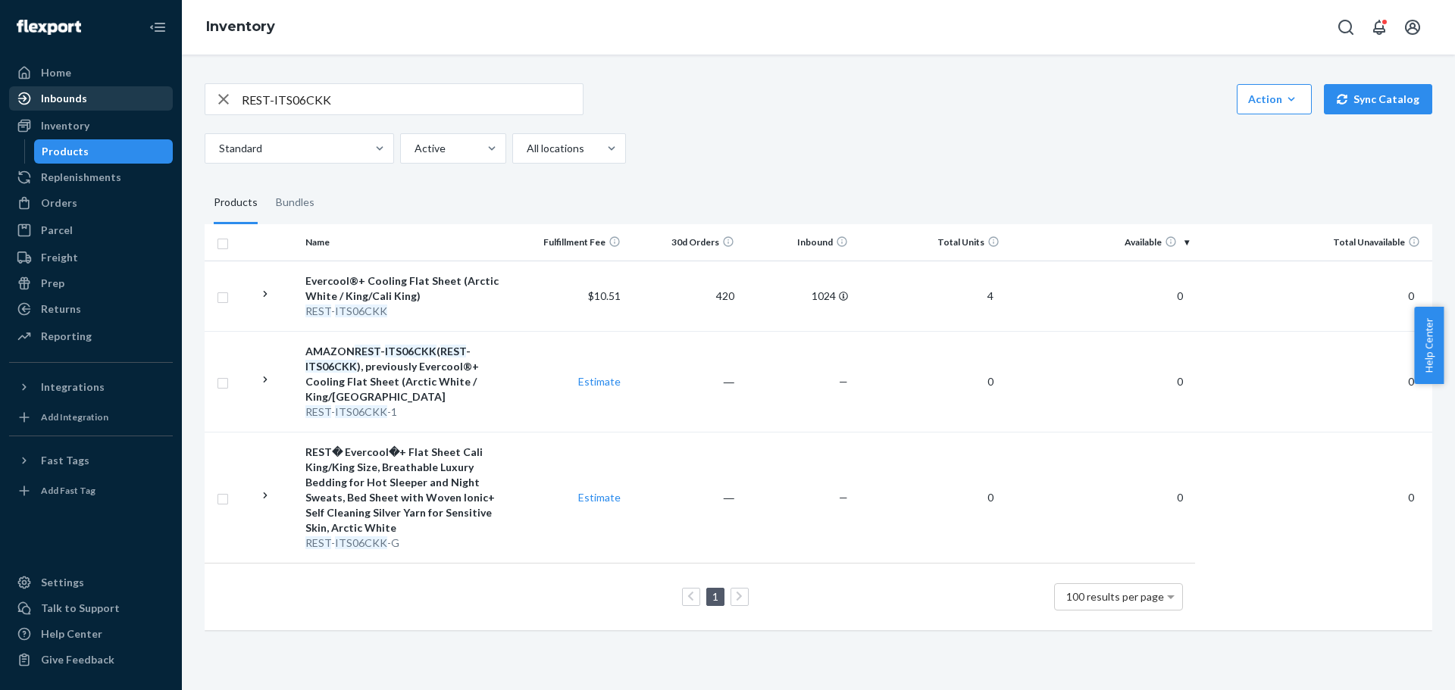
click at [71, 91] on div "Inbounds" at bounding box center [64, 98] width 46 height 15
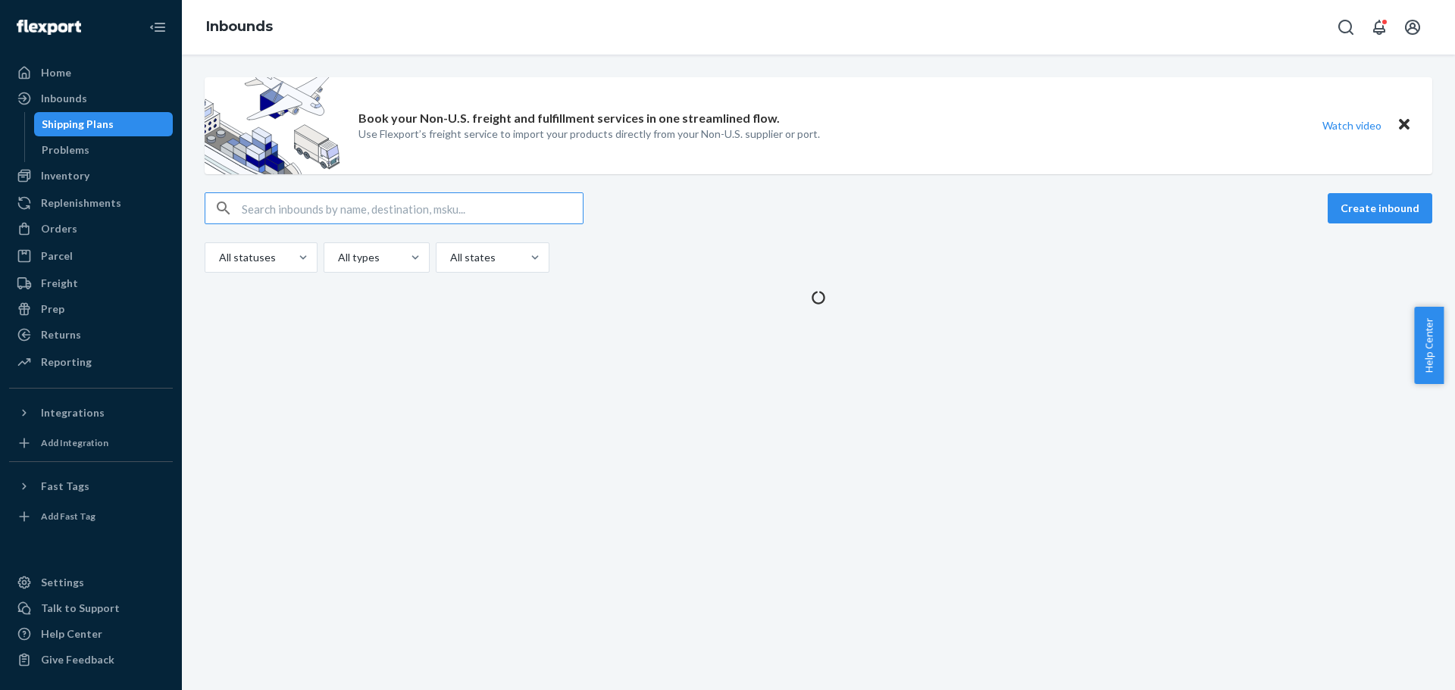
click at [276, 205] on input "text" at bounding box center [412, 208] width 341 height 30
type input "REST-ITS06CKK"
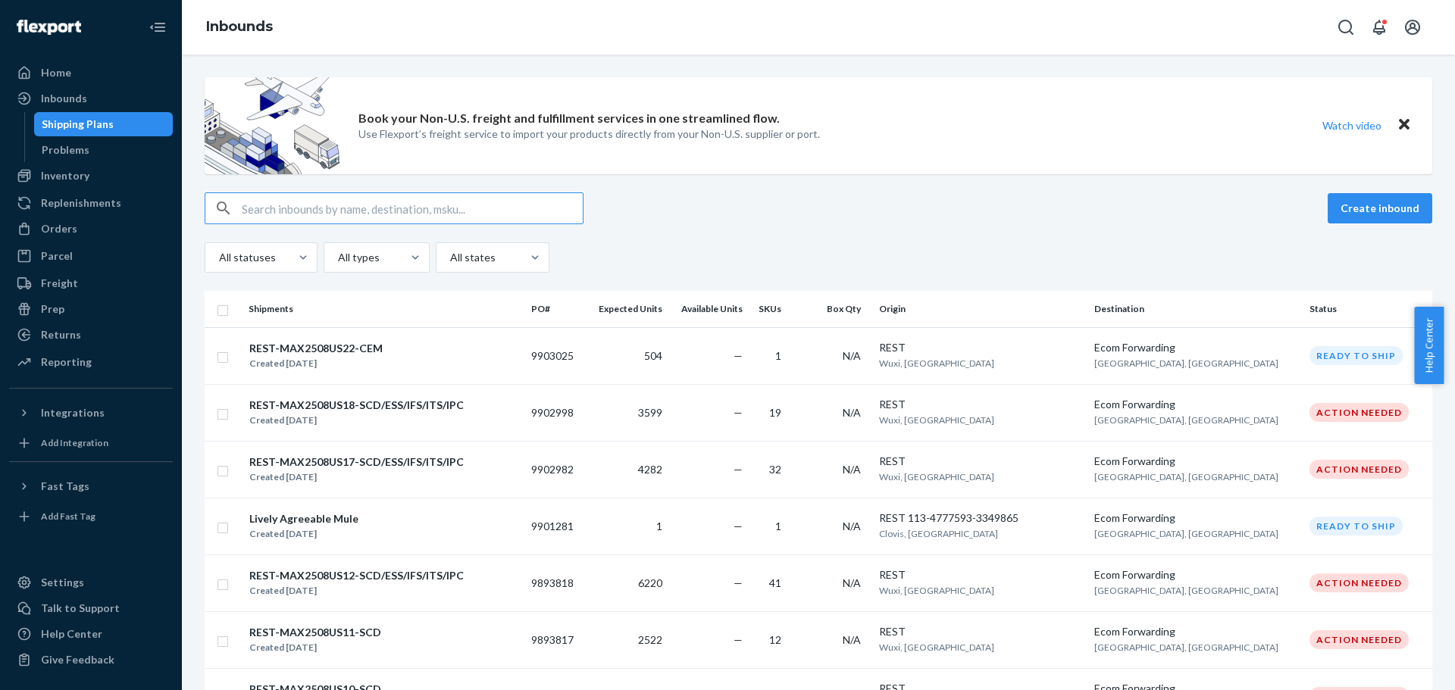
click at [345, 208] on input "text" at bounding box center [412, 208] width 341 height 30
type input "REST-ITS06CKK"
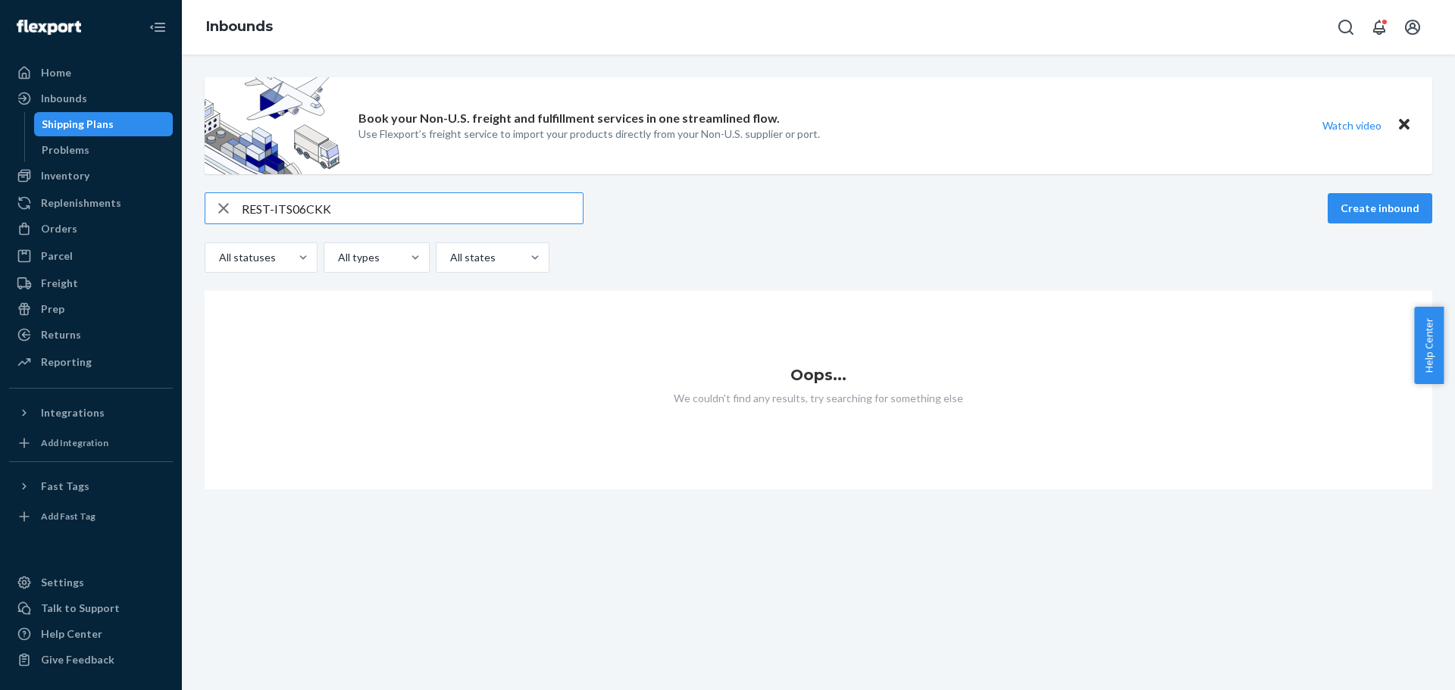
click at [358, 211] on input "REST-ITS06CKK" at bounding box center [412, 208] width 341 height 30
drag, startPoint x: 362, startPoint y: 214, endPoint x: 155, endPoint y: 249, distance: 209.8
click at [155, 249] on div "Home Inbounds Shipping Plans Problems Inventory Products Replenishments Orders …" at bounding box center [727, 345] width 1455 height 690
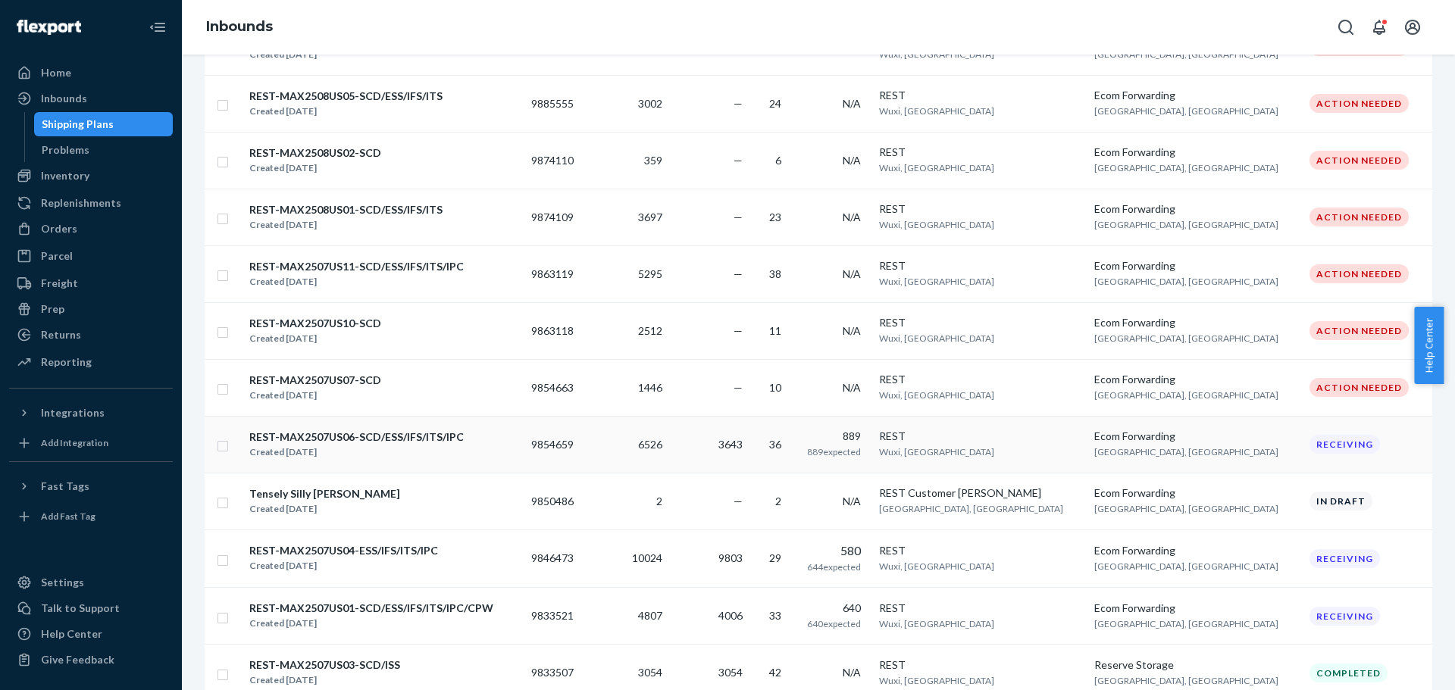
scroll to position [885, 0]
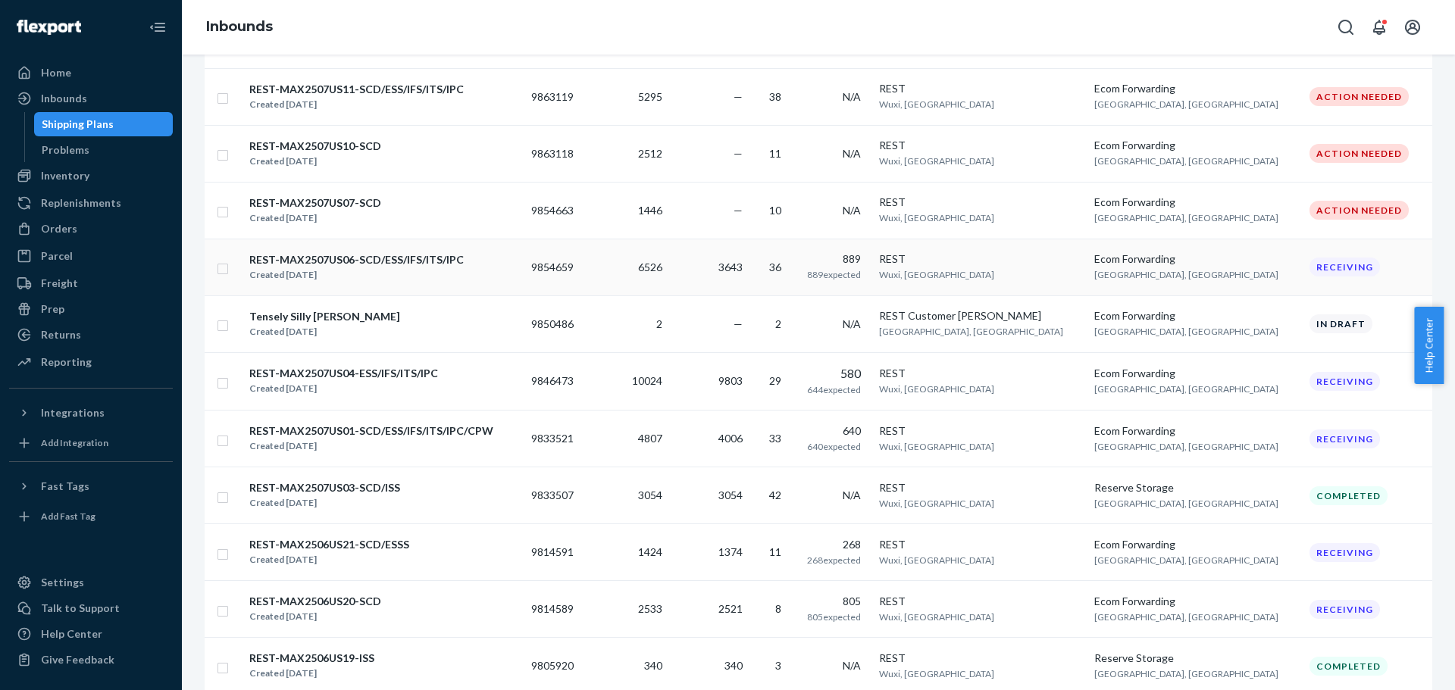
click at [402, 255] on div "REST-MAX2507US06-SCD/ESS/IFS/ITS/IPC" at bounding box center [356, 259] width 214 height 15
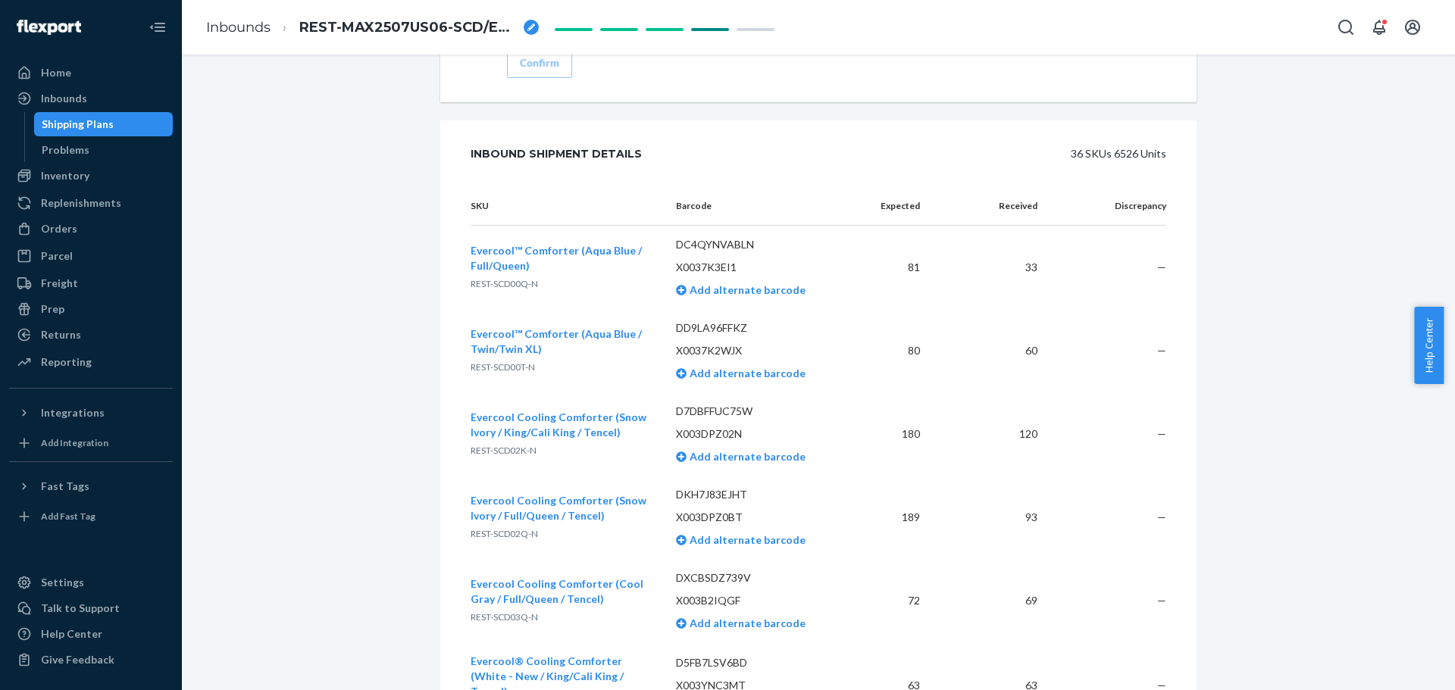
scroll to position [3052, 0]
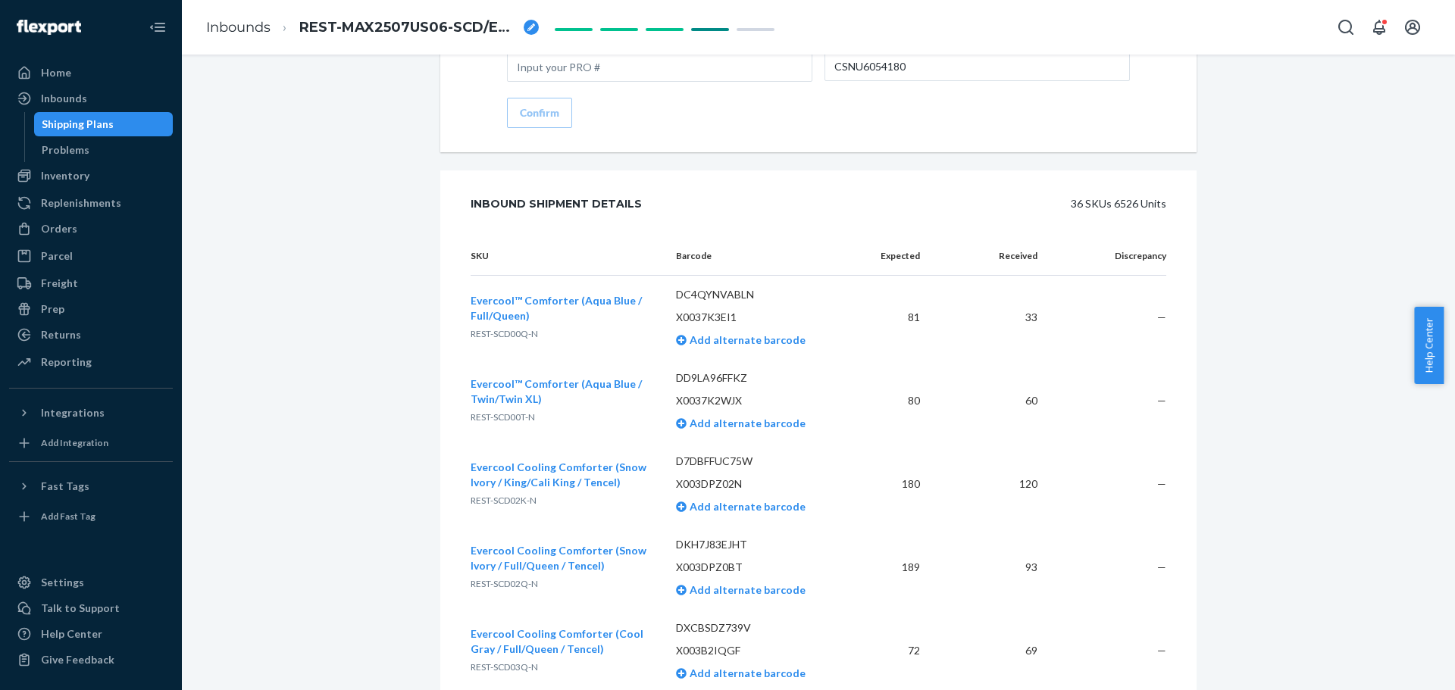
click at [310, 379] on div "Shipment Receiving Download Shipment ID 1209036 Flexport PO# 9854659 Inbounded …" at bounding box center [818, 243] width 1251 height 6437
click at [320, 374] on div "Shipment Receiving Download Shipment ID 1209036 Flexport PO# 9854659 Inbounded …" at bounding box center [818, 243] width 1251 height 6437
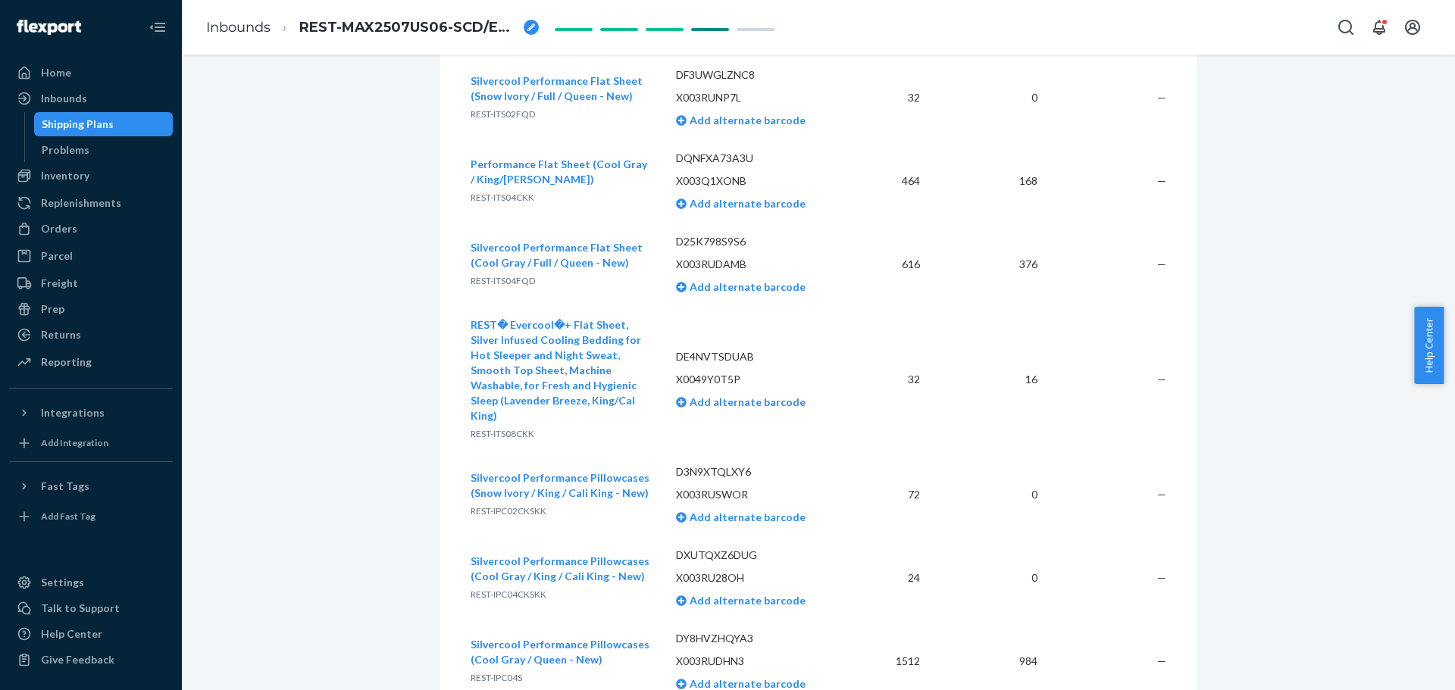
scroll to position [5795, 0]
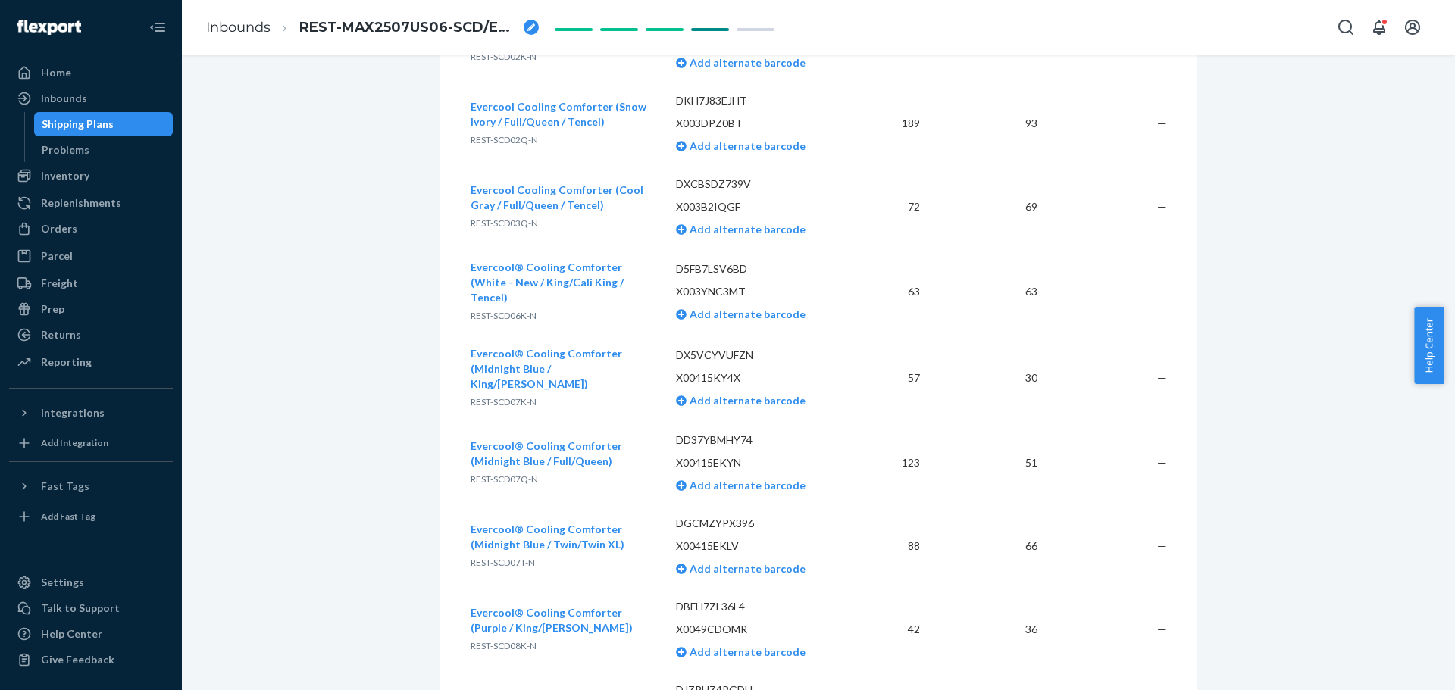
scroll to position [2435, 0]
